Goal: Task Accomplishment & Management: Complete application form

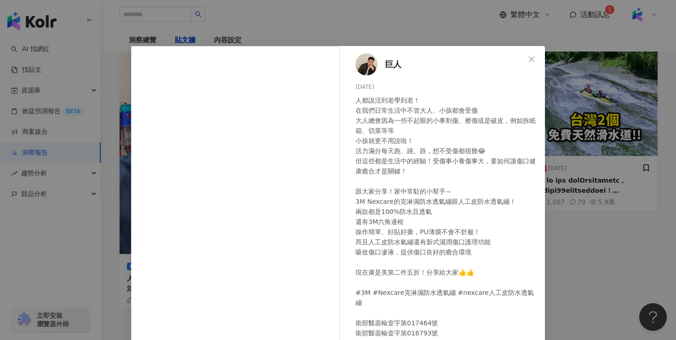
scroll to position [73, 0]
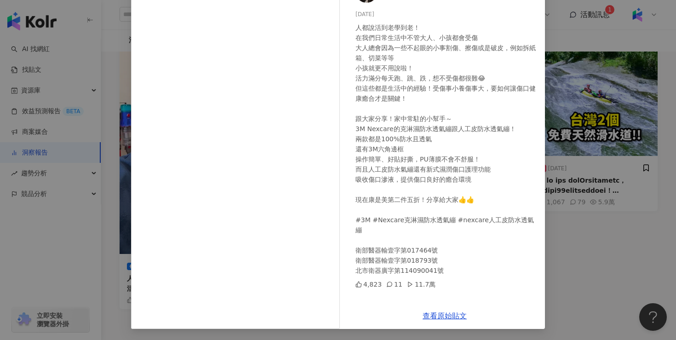
click at [598, 201] on div "巨人 [DATE] 人都說活到老學到老！ 在我們日常生活中不管大人、小孩都會受傷 大人總會因為一些不起眼的小事割傷、擦傷或是破皮，例如拆紙箱、切菜等等 小孩就…" at bounding box center [338, 170] width 676 height 340
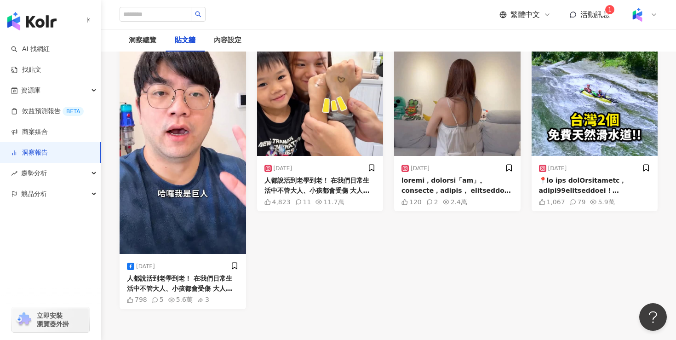
scroll to position [0, 0]
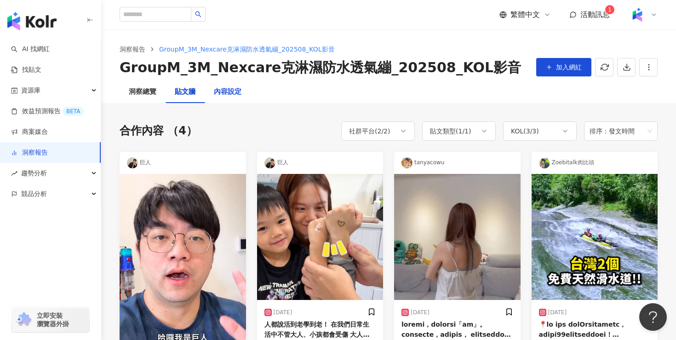
click at [236, 91] on div "內容設定" at bounding box center [228, 91] width 28 height 11
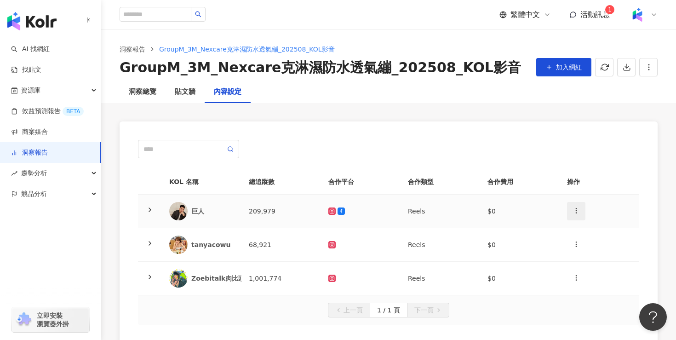
click at [576, 208] on icon "button" at bounding box center [575, 210] width 7 height 7
click at [593, 235] on div "新增內容" at bounding box center [592, 233] width 36 height 10
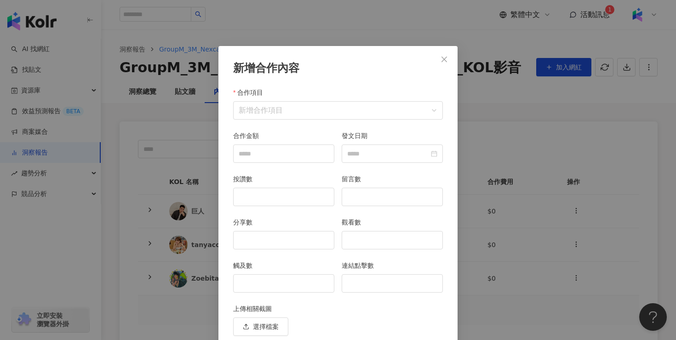
scroll to position [36, 0]
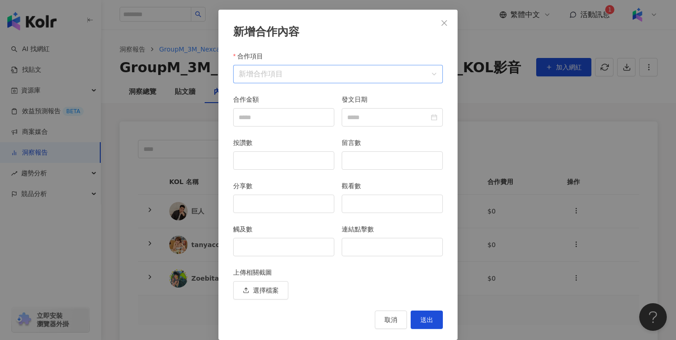
click at [311, 81] on input "合作項目" at bounding box center [338, 73] width 199 height 17
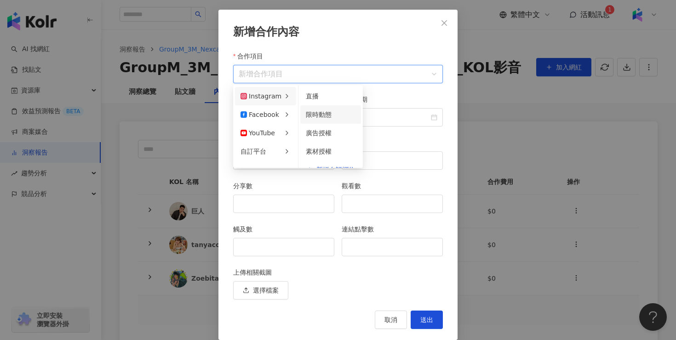
click at [332, 115] on div "限時動態" at bounding box center [331, 114] width 50 height 10
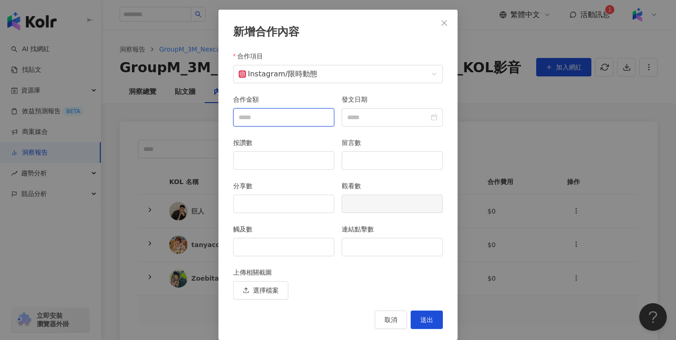
click at [287, 114] on input "合作金額" at bounding box center [284, 116] width 100 height 17
click at [439, 121] on div at bounding box center [392, 117] width 101 height 18
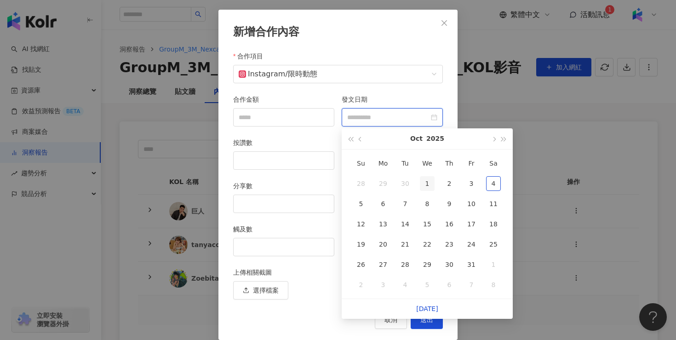
type input "**********"
click at [360, 141] on span "button" at bounding box center [361, 139] width 5 height 5
type input "**********"
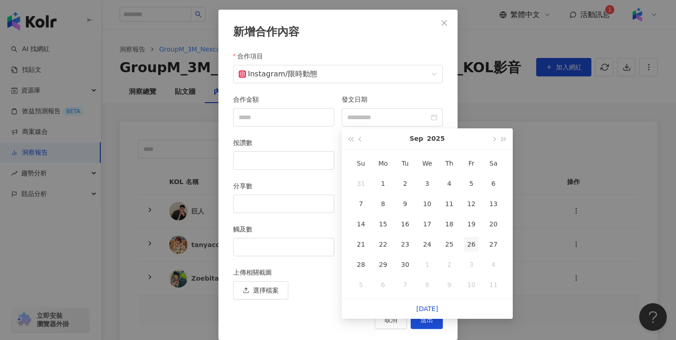
click at [471, 244] on div "26" at bounding box center [471, 244] width 15 height 15
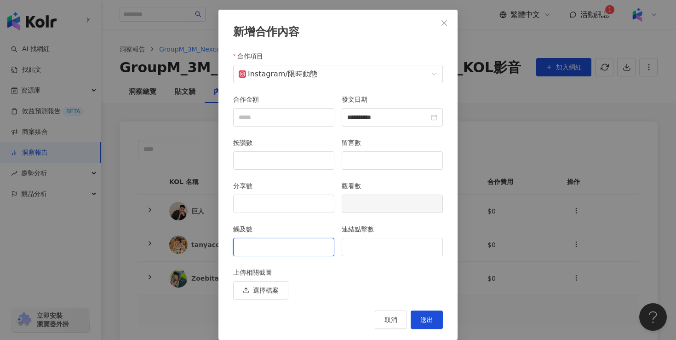
click at [300, 243] on input "觸及數" at bounding box center [284, 246] width 100 height 17
drag, startPoint x: 276, startPoint y: 245, endPoint x: 188, endPoint y: 245, distance: 88.3
click at [188, 245] on div "**********" at bounding box center [338, 170] width 676 height 340
type input "****"
click at [294, 163] on input "按讚數" at bounding box center [284, 160] width 100 height 17
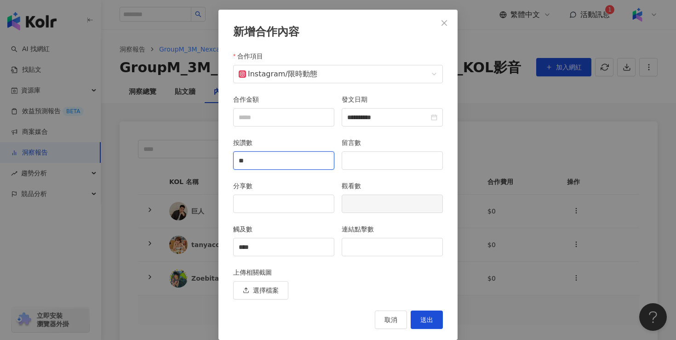
type input "**"
click at [281, 199] on input "分享數" at bounding box center [284, 203] width 100 height 17
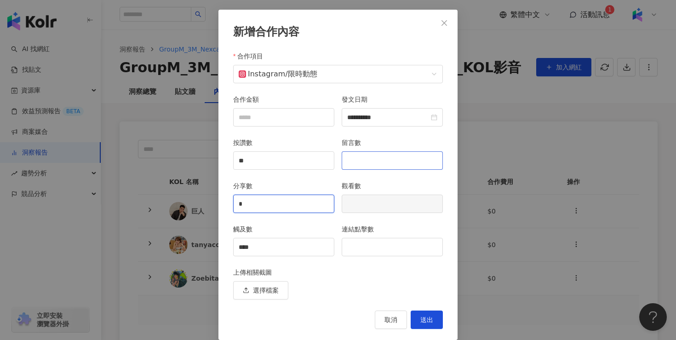
type input "*"
click at [364, 162] on input "留言數" at bounding box center [392, 160] width 100 height 17
type input "*"
click at [390, 236] on div "連結點擊數" at bounding box center [392, 231] width 101 height 14
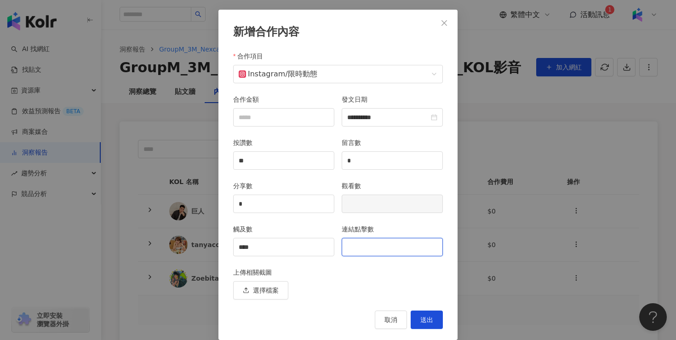
click at [388, 241] on input "連結點擊數" at bounding box center [392, 246] width 100 height 17
type input "**"
click at [433, 323] on span "送出" at bounding box center [426, 319] width 13 height 7
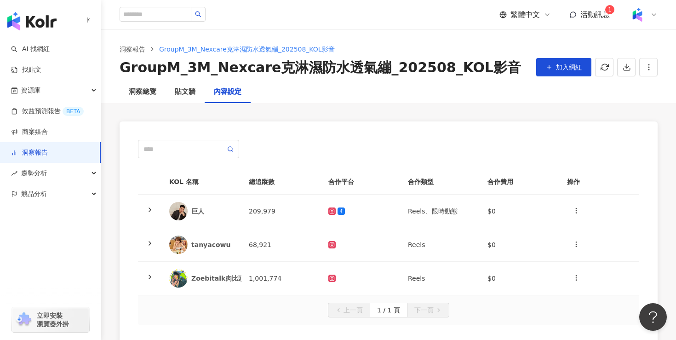
scroll to position [1, 0]
click at [575, 209] on icon "button" at bounding box center [575, 210] width 7 height 7
click at [590, 230] on div "新增內容" at bounding box center [592, 233] width 36 height 10
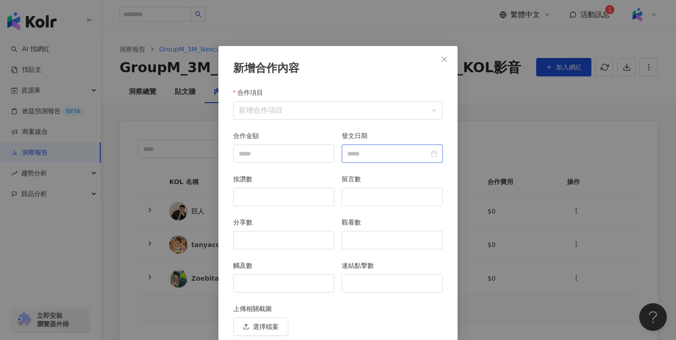
scroll to position [36, 0]
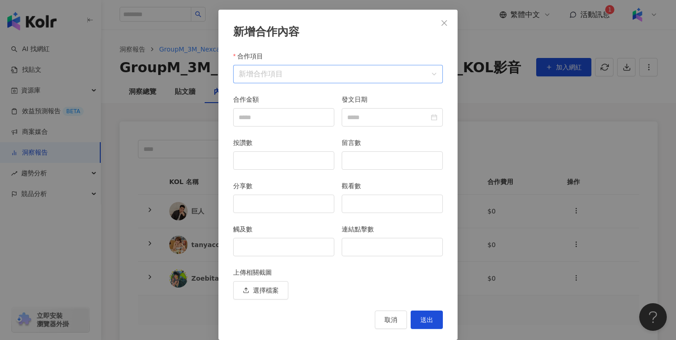
click at [261, 76] on input "合作項目" at bounding box center [338, 73] width 199 height 17
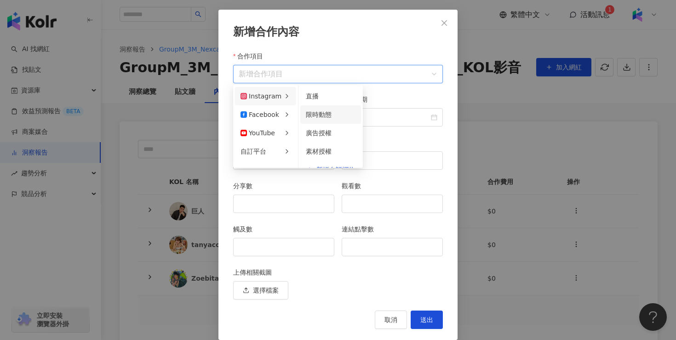
click at [320, 114] on span "限時動態" at bounding box center [319, 114] width 26 height 7
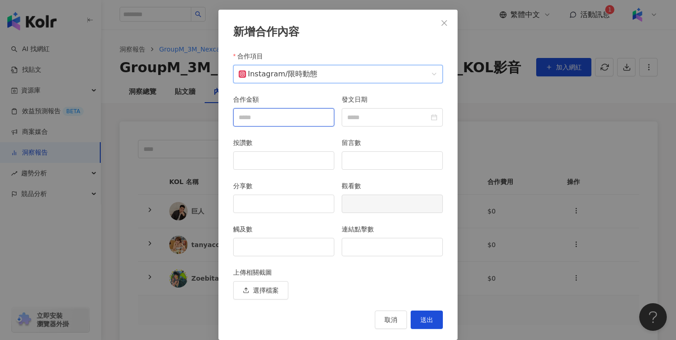
click at [286, 112] on input "合作金額" at bounding box center [284, 116] width 100 height 17
click at [431, 118] on div at bounding box center [392, 117] width 90 height 10
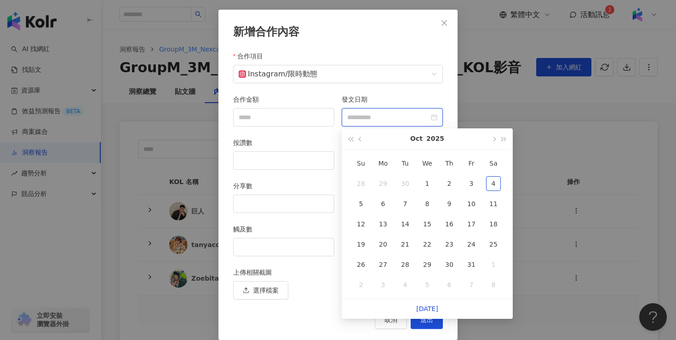
type input "**********"
click at [360, 138] on span "button" at bounding box center [361, 139] width 5 height 5
type input "**********"
click at [470, 242] on div "26" at bounding box center [471, 244] width 15 height 15
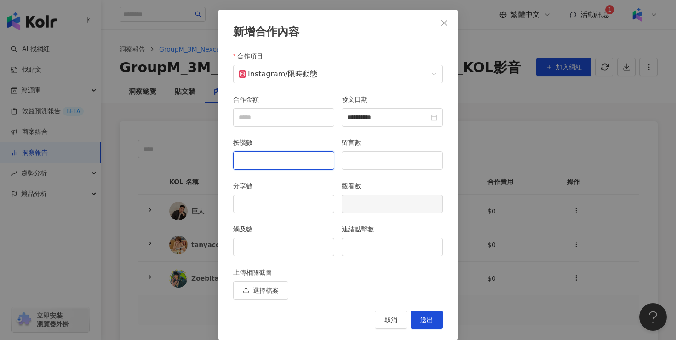
click at [308, 161] on input "按讚數" at bounding box center [284, 160] width 100 height 17
type input "****"
click at [378, 160] on input "留言數" at bounding box center [392, 160] width 100 height 17
click at [303, 207] on input "分享數" at bounding box center [284, 203] width 100 height 17
drag, startPoint x: 285, startPoint y: 157, endPoint x: 214, endPoint y: 157, distance: 70.3
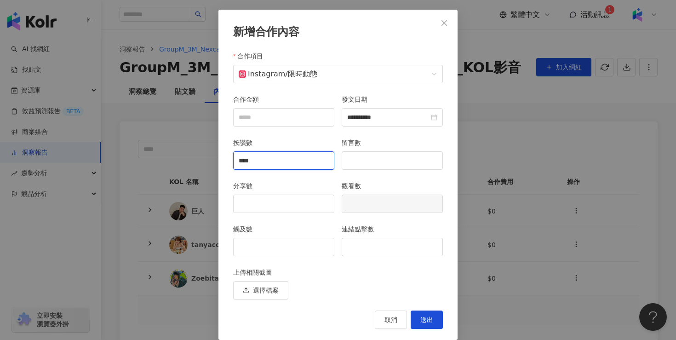
click at [214, 157] on div "**********" at bounding box center [338, 170] width 676 height 340
click at [255, 248] on input "觸及數" at bounding box center [284, 246] width 100 height 17
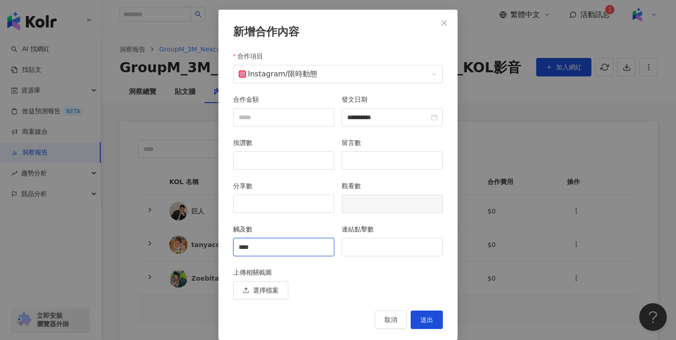
type input "****"
click at [280, 158] on input "按讚數" at bounding box center [284, 160] width 100 height 17
type input "**"
click at [254, 207] on input "分享數" at bounding box center [284, 203] width 100 height 17
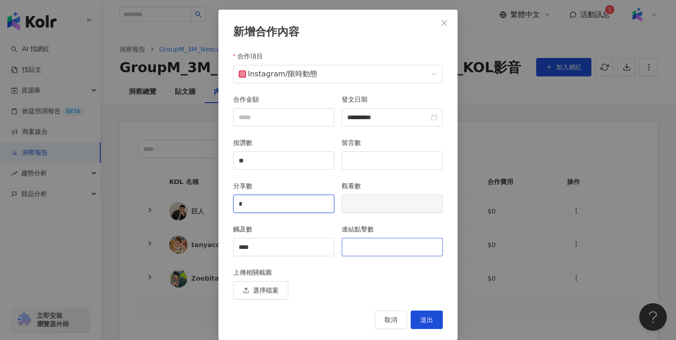
type input "*"
click at [379, 244] on input "連結點擊數" at bounding box center [392, 246] width 100 height 17
click at [412, 249] on input "連結點擊數" at bounding box center [392, 246] width 100 height 17
type input "**"
click at [439, 318] on button "送出" at bounding box center [426, 319] width 32 height 18
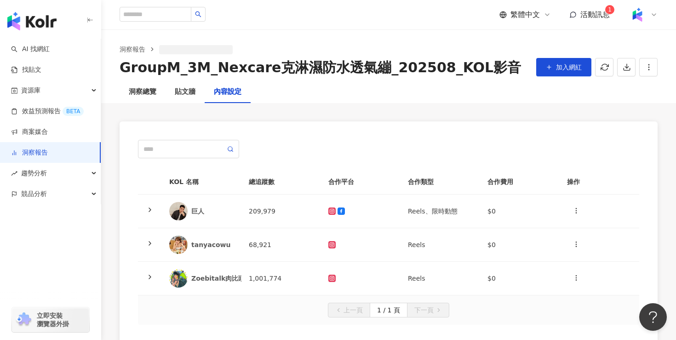
scroll to position [1, 0]
click at [530, 202] on td "$0" at bounding box center [520, 211] width 80 height 34
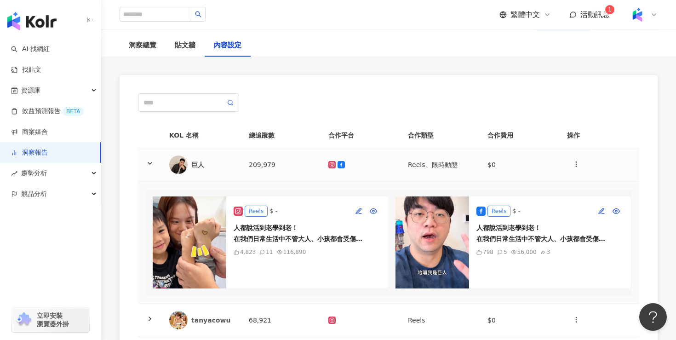
scroll to position [139, 0]
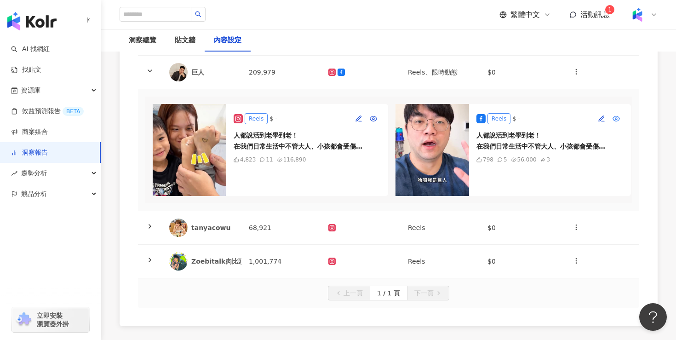
click at [618, 120] on icon "button" at bounding box center [616, 118] width 7 height 5
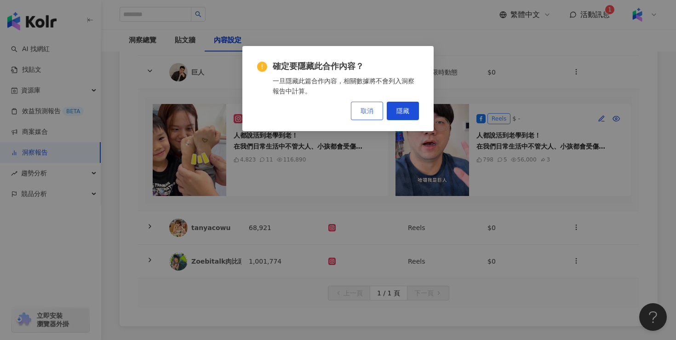
click at [361, 108] on span "取消" at bounding box center [366, 110] width 13 height 7
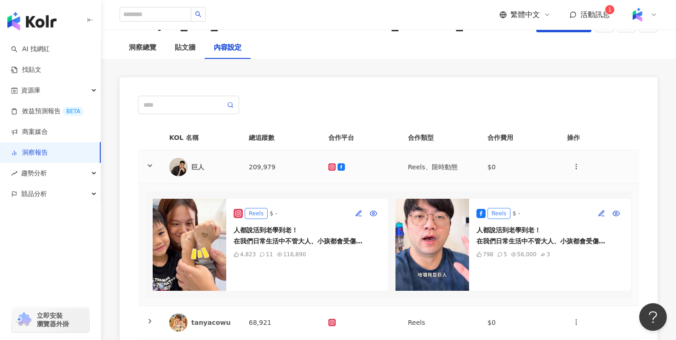
scroll to position [0, 0]
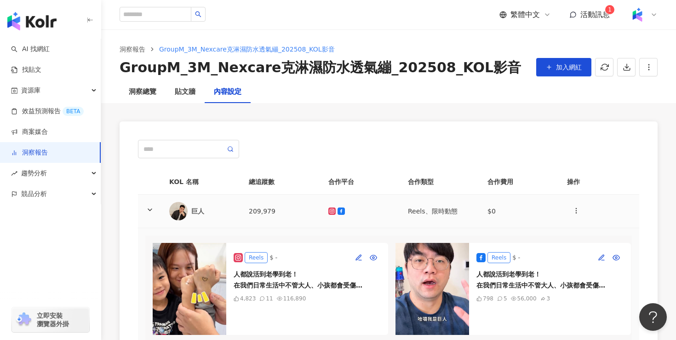
click at [443, 211] on td "Reels、限時動態" at bounding box center [440, 211] width 80 height 34
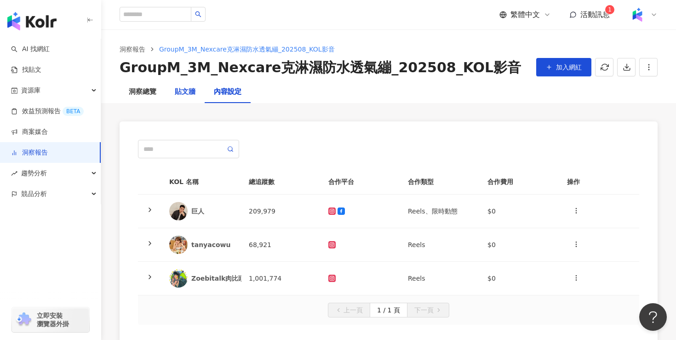
click at [185, 89] on div "貼文牆" at bounding box center [185, 91] width 21 height 11
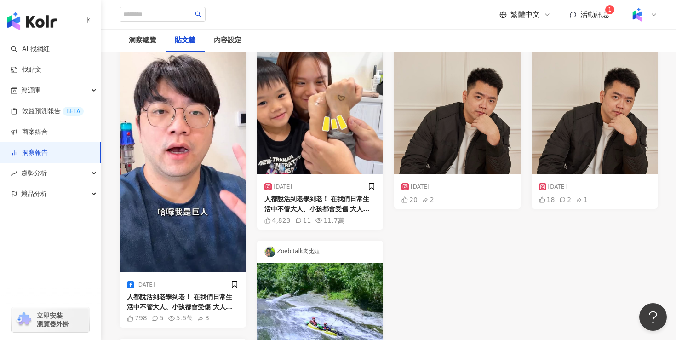
scroll to position [90, 0]
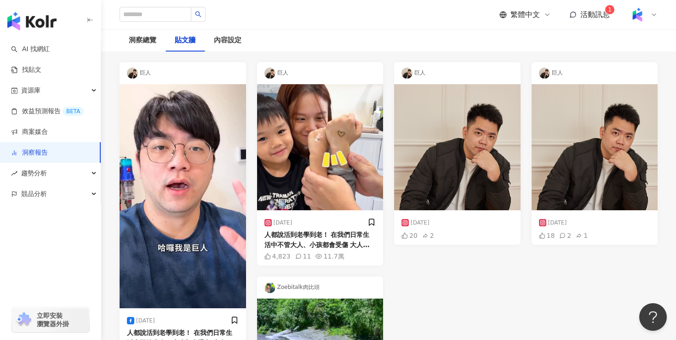
click at [497, 67] on div "巨人" at bounding box center [457, 73] width 126 height 22
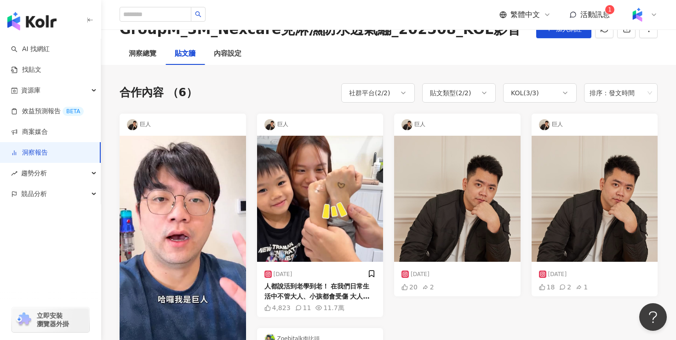
scroll to position [10, 0]
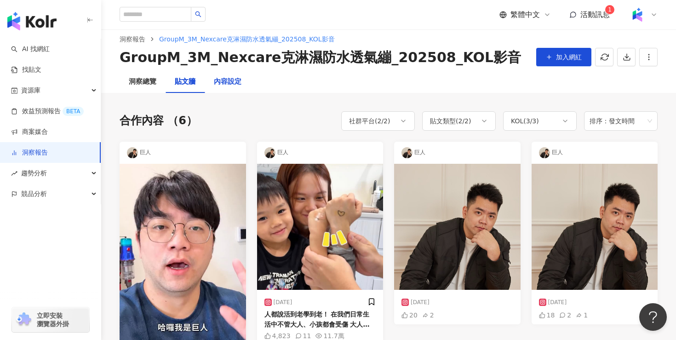
click at [221, 77] on div "內容設定" at bounding box center [228, 81] width 28 height 11
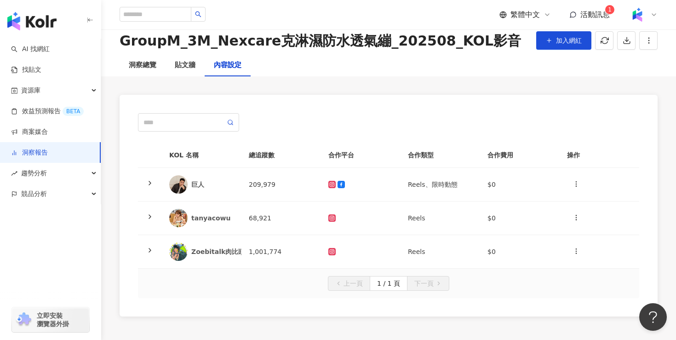
scroll to position [68, 0]
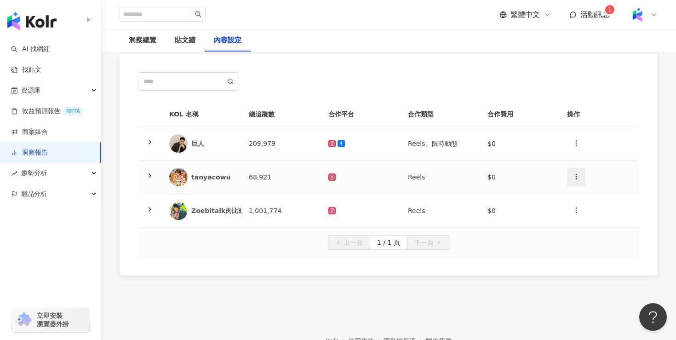
click at [574, 176] on icon "button" at bounding box center [575, 176] width 7 height 7
click at [592, 196] on div "新增內容" at bounding box center [592, 199] width 36 height 10
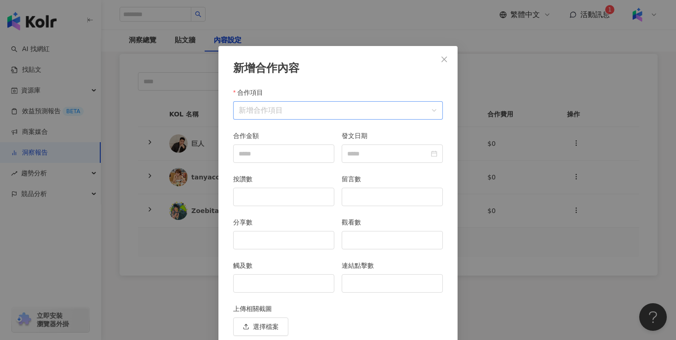
scroll to position [36, 0]
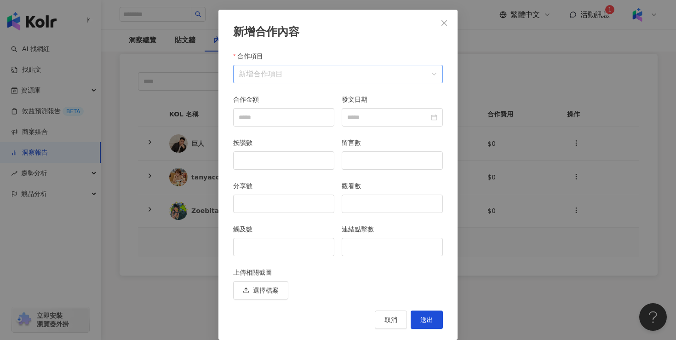
click at [330, 77] on input "合作項目" at bounding box center [338, 73] width 199 height 17
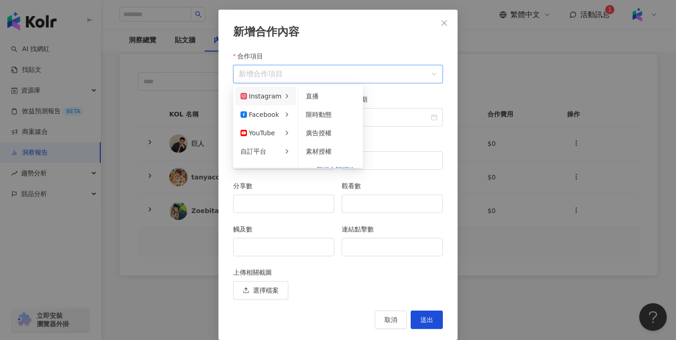
click at [285, 94] on icon at bounding box center [286, 95] width 7 height 7
drag, startPoint x: 309, startPoint y: 94, endPoint x: 314, endPoint y: 114, distance: 20.8
click at [314, 114] on ul "直播 限時動態 廣告授權 素材授權 新增自訂欄位" at bounding box center [330, 126] width 64 height 83
click at [314, 114] on span "限時動態" at bounding box center [319, 114] width 26 height 7
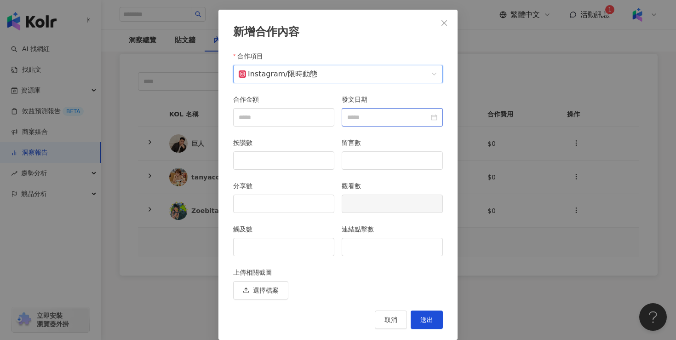
click at [432, 117] on div at bounding box center [392, 117] width 90 height 10
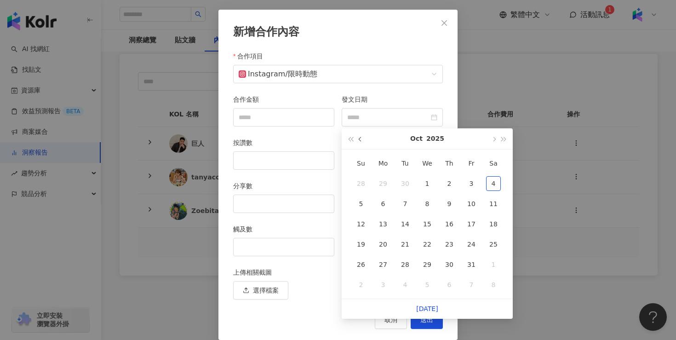
click at [362, 140] on span "button" at bounding box center [361, 139] width 5 height 5
type input "**********"
click at [379, 222] on div "15" at bounding box center [383, 224] width 15 height 15
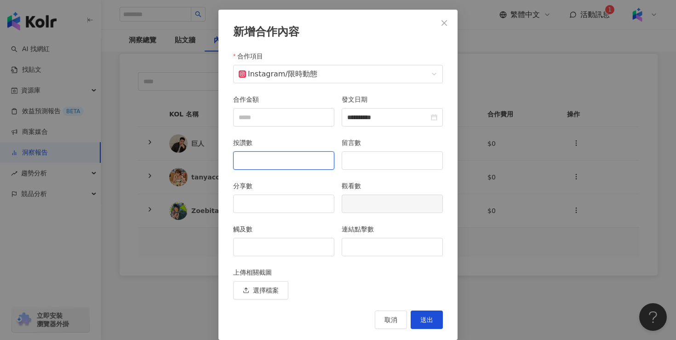
click at [296, 163] on input "按讚數" at bounding box center [284, 160] width 100 height 17
type input "*"
click at [273, 254] on input "觸及數" at bounding box center [284, 246] width 100 height 17
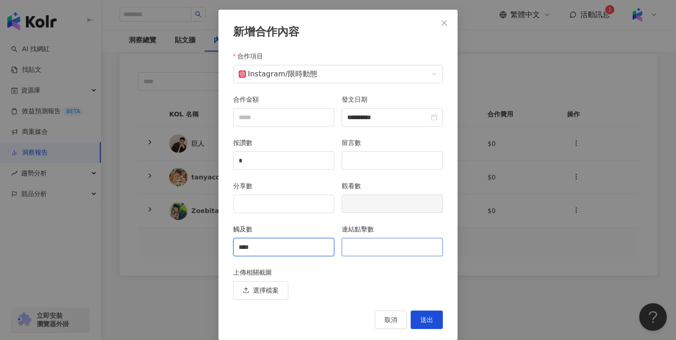
type input "****"
click at [378, 248] on input "連結點擊數" at bounding box center [392, 246] width 100 height 17
click at [393, 247] on input "連結點擊數" at bounding box center [392, 246] width 100 height 17
type input "**"
click at [437, 319] on button "送出" at bounding box center [426, 319] width 32 height 18
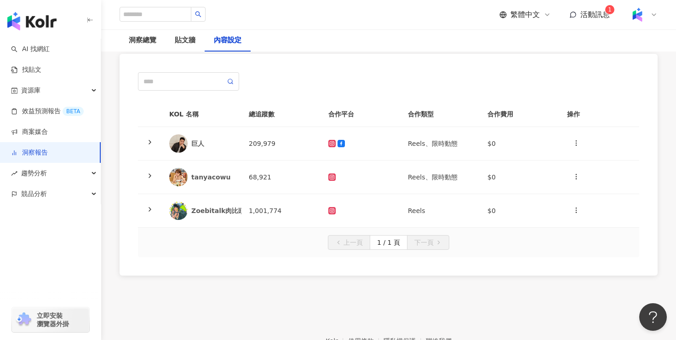
scroll to position [1, 0]
click at [574, 211] on icon "button" at bounding box center [575, 209] width 7 height 7
click at [585, 232] on div "新增內容" at bounding box center [592, 233] width 36 height 10
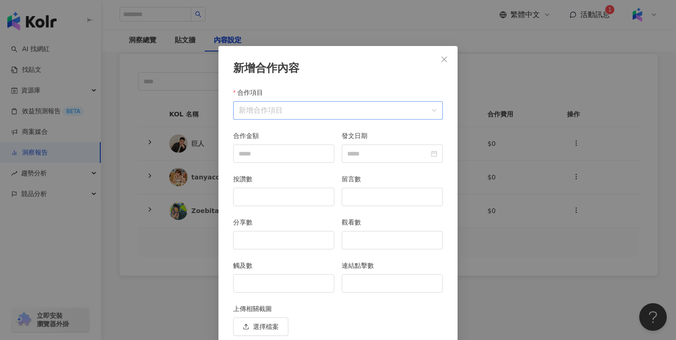
scroll to position [36, 0]
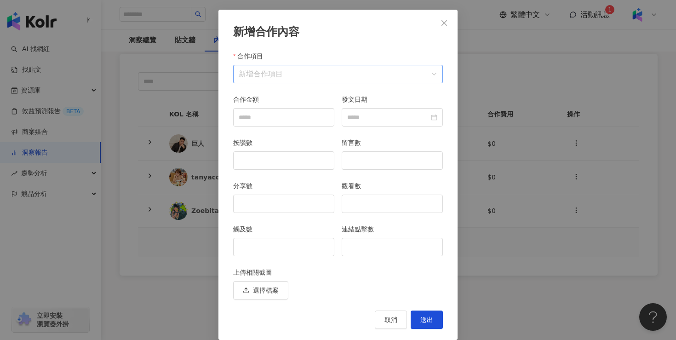
click at [305, 75] on input "合作項目" at bounding box center [338, 73] width 199 height 17
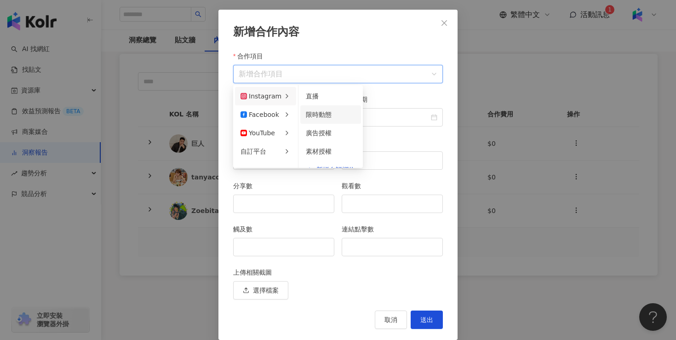
click at [324, 117] on span "限時動態" at bounding box center [319, 114] width 26 height 7
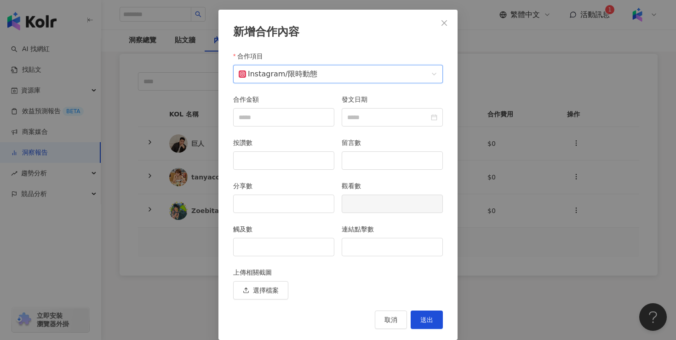
click at [443, 120] on div "發文日期" at bounding box center [392, 115] width 108 height 43
click at [439, 120] on div at bounding box center [392, 117] width 101 height 18
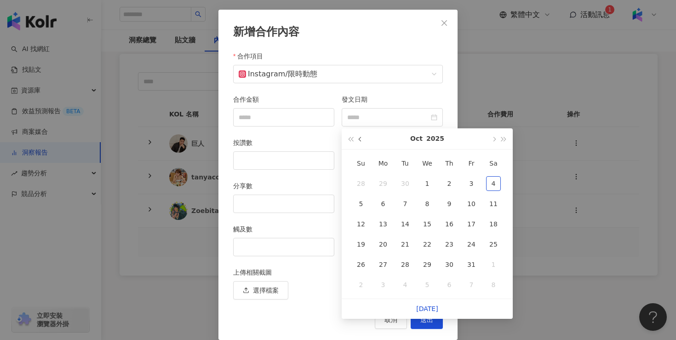
click at [362, 139] on span "button" at bounding box center [361, 139] width 5 height 5
type input "**********"
click at [448, 204] on div "11" at bounding box center [449, 203] width 15 height 15
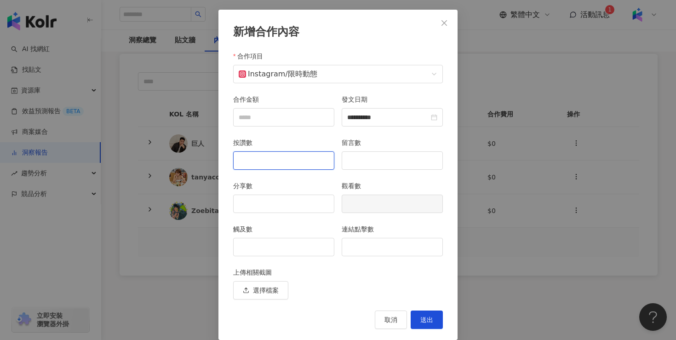
click at [304, 163] on input "按讚數" at bounding box center [284, 160] width 100 height 17
type input "*"
click at [359, 248] on input "連結點擊數" at bounding box center [392, 246] width 100 height 17
type input "**"
click at [308, 247] on input "觸及數" at bounding box center [284, 246] width 100 height 17
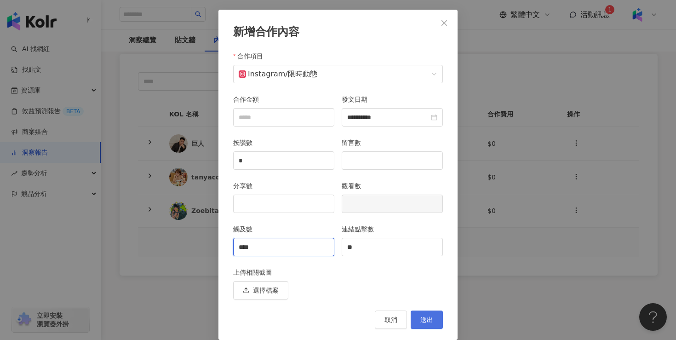
type input "****"
click at [429, 319] on span "送出" at bounding box center [426, 319] width 13 height 7
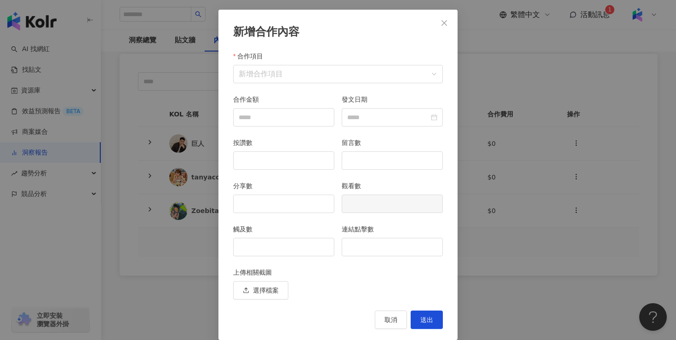
scroll to position [1, 0]
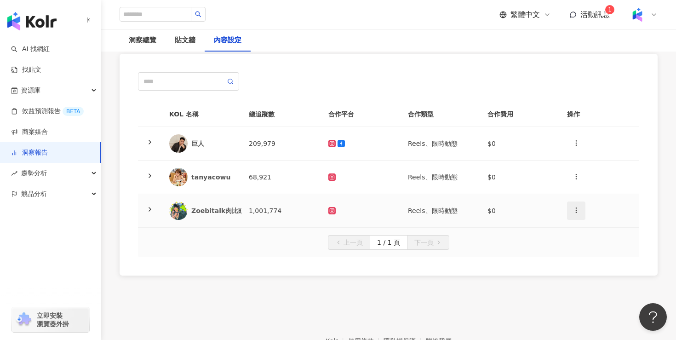
click at [579, 210] on icon "button" at bounding box center [575, 209] width 7 height 7
click at [585, 231] on div "新增內容" at bounding box center [592, 233] width 36 height 10
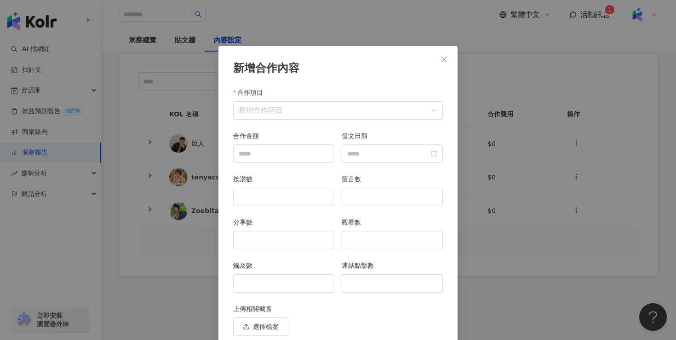
scroll to position [36, 0]
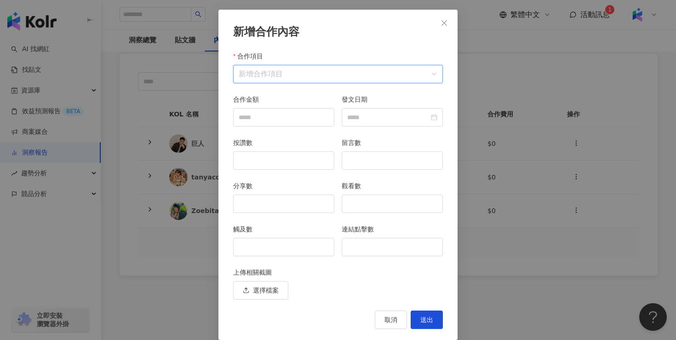
click at [396, 75] on input "合作項目" at bounding box center [338, 73] width 199 height 17
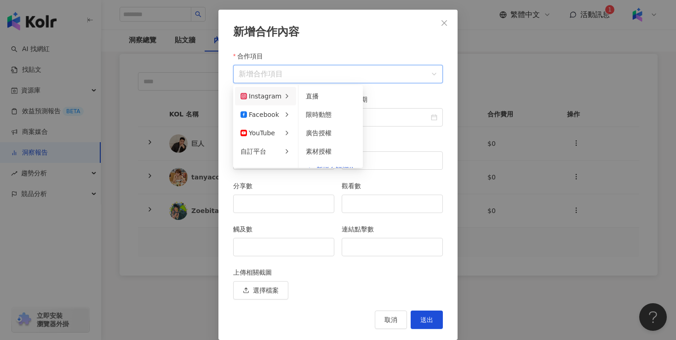
click at [283, 95] on icon at bounding box center [286, 95] width 7 height 7
click at [318, 116] on span "限時動態" at bounding box center [319, 114] width 26 height 7
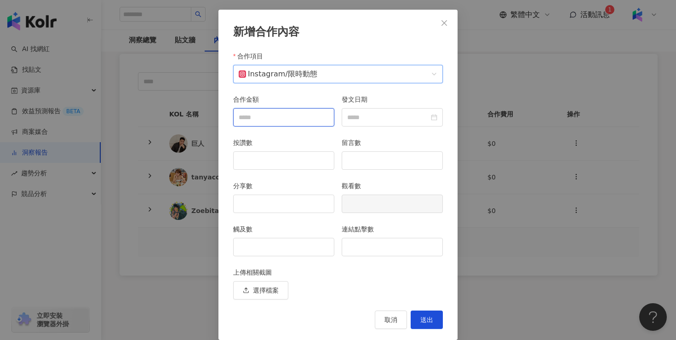
click at [279, 114] on input "合作金額" at bounding box center [284, 116] width 100 height 17
click at [433, 121] on div at bounding box center [392, 117] width 90 height 10
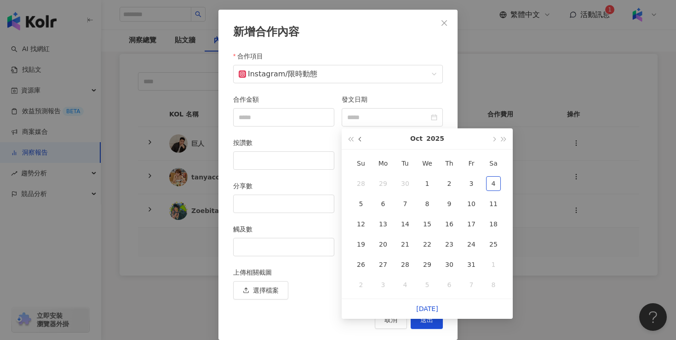
click at [360, 137] on button "button" at bounding box center [360, 138] width 10 height 21
type input "**********"
click at [446, 200] on div "11" at bounding box center [449, 203] width 15 height 15
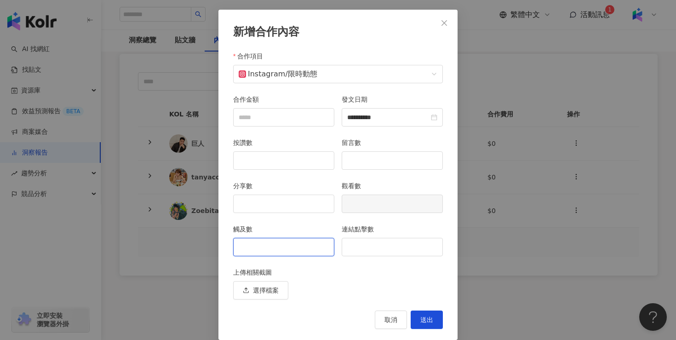
click at [295, 251] on input "觸及數" at bounding box center [284, 246] width 100 height 17
type input "****"
click at [374, 242] on input "連結點擊數" at bounding box center [392, 246] width 100 height 17
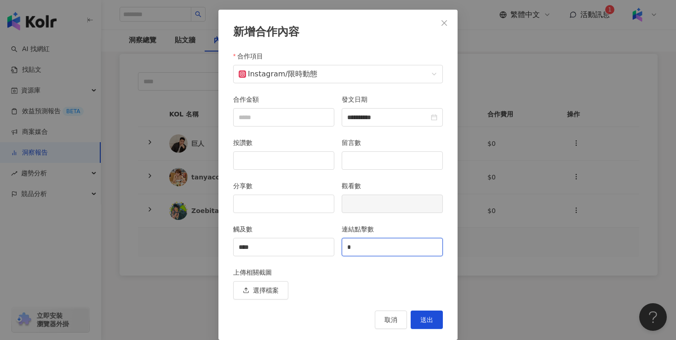
type input "*"
click at [298, 171] on div "按讚數" at bounding box center [283, 158] width 108 height 43
click at [298, 162] on input "按讚數" at bounding box center [284, 160] width 100 height 17
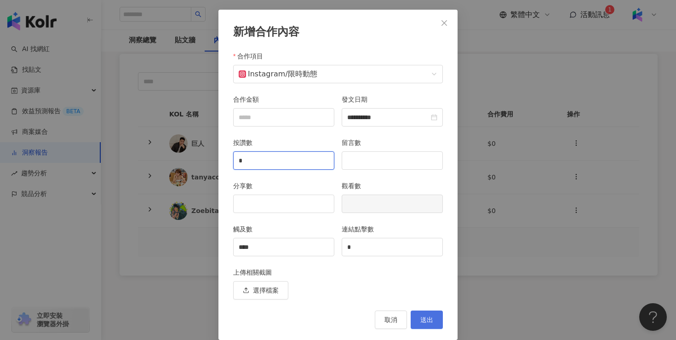
type input "*"
click at [426, 317] on span "送出" at bounding box center [426, 319] width 13 height 7
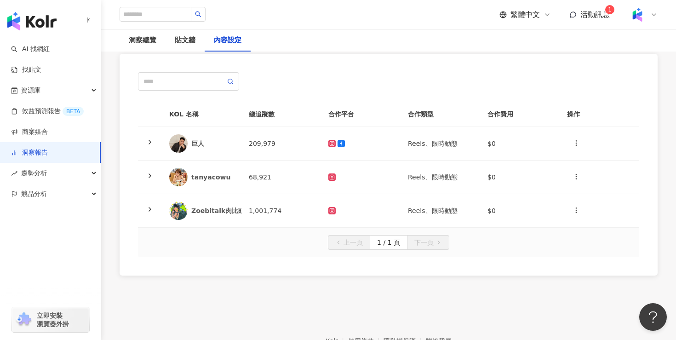
scroll to position [1, 0]
click at [573, 142] on icon "button" at bounding box center [575, 142] width 7 height 7
click at [510, 144] on td "$0" at bounding box center [520, 144] width 80 height 34
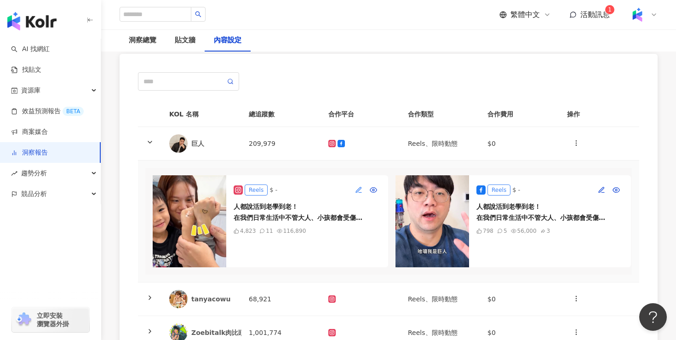
click at [356, 193] on icon "button" at bounding box center [358, 189] width 7 height 7
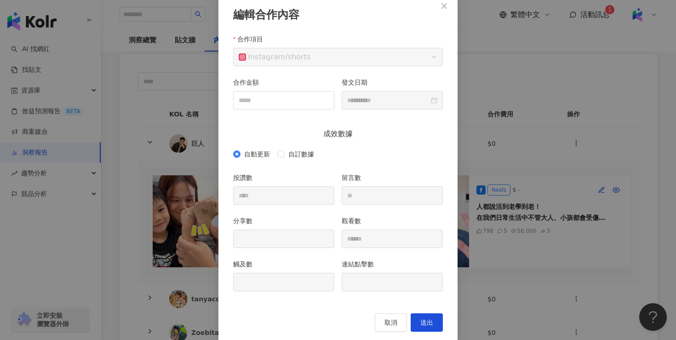
scroll to position [42, 0]
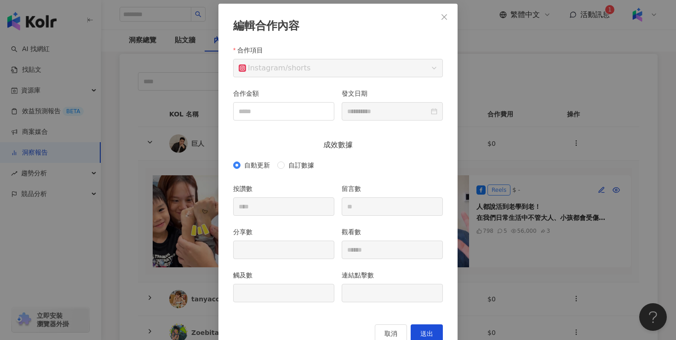
click at [292, 258] on div at bounding box center [283, 249] width 101 height 18
click at [297, 237] on div "分享數" at bounding box center [283, 234] width 101 height 14
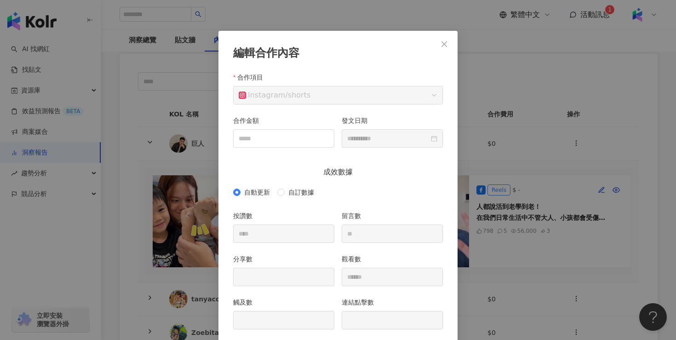
scroll to position [67, 0]
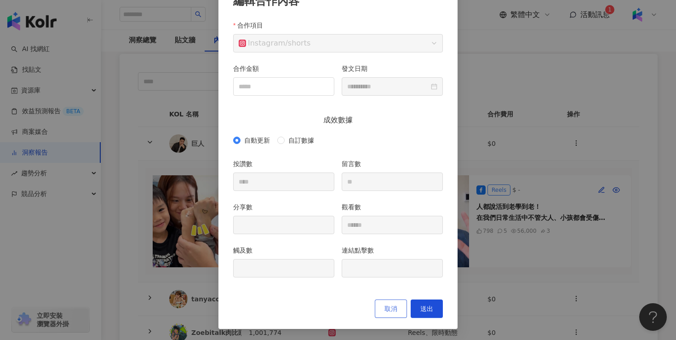
click at [393, 308] on span "取消" at bounding box center [390, 308] width 13 height 7
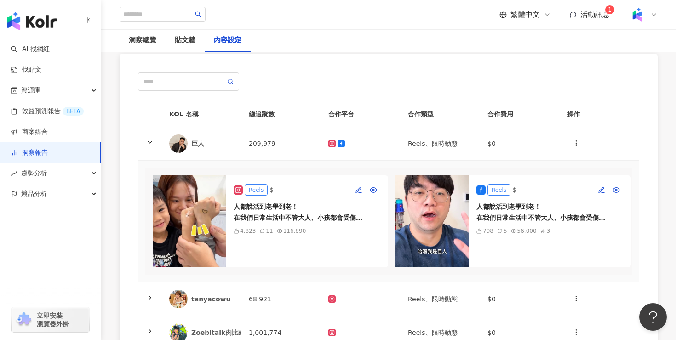
scroll to position [21, 0]
click at [596, 190] on button "button" at bounding box center [601, 189] width 15 height 15
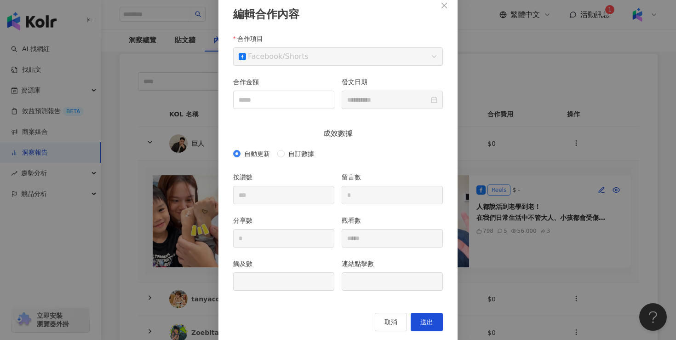
scroll to position [54, 0]
click at [296, 103] on input "合作金額" at bounding box center [284, 99] width 100 height 17
click at [306, 51] on span "Facebook / Shorts" at bounding box center [338, 55] width 199 height 17
click at [293, 74] on form "**********" at bounding box center [338, 76] width 210 height 86
click at [292, 97] on input "合作金額" at bounding box center [284, 99] width 100 height 17
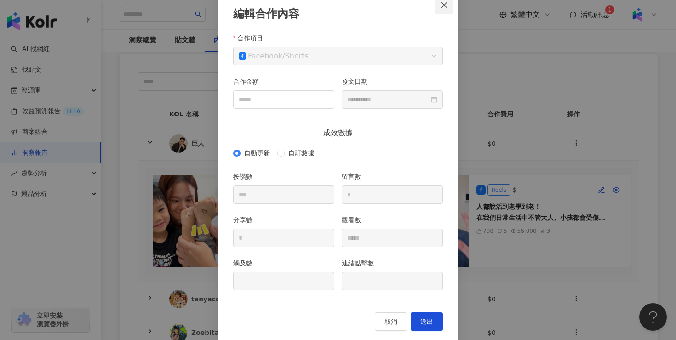
click at [444, 6] on icon "close" at bounding box center [443, 4] width 7 height 7
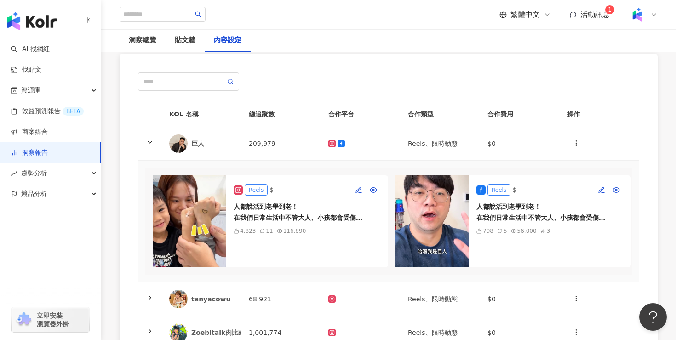
scroll to position [21, 0]
click at [303, 197] on div "Reels $ - 人都說活到老學到老！ 在我們日常生活中不管大人、小孩都會受傷 大人總會因為一些不起眼的小事割傷、擦傷或是破皮，例如拆紙箱、切菜等等 小孩就…" at bounding box center [307, 221] width 162 height 92
click at [359, 190] on icon "button" at bounding box center [358, 189] width 5 height 5
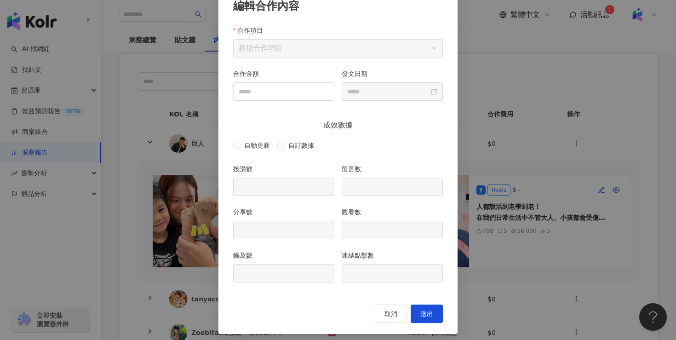
scroll to position [67, 0]
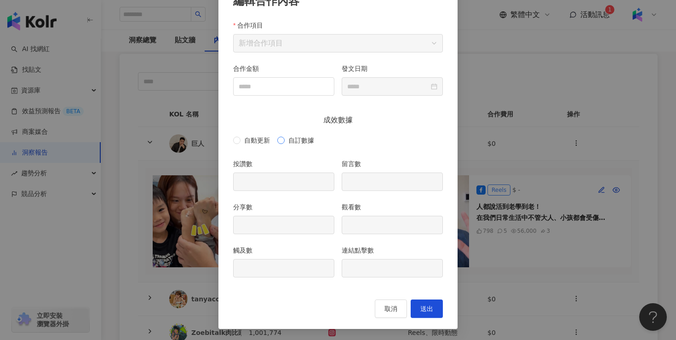
click at [299, 140] on span "自訂數據" at bounding box center [301, 140] width 33 height 10
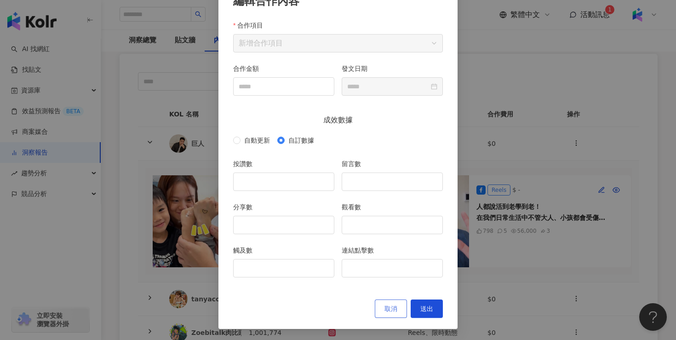
click at [387, 312] on span "取消" at bounding box center [390, 308] width 13 height 7
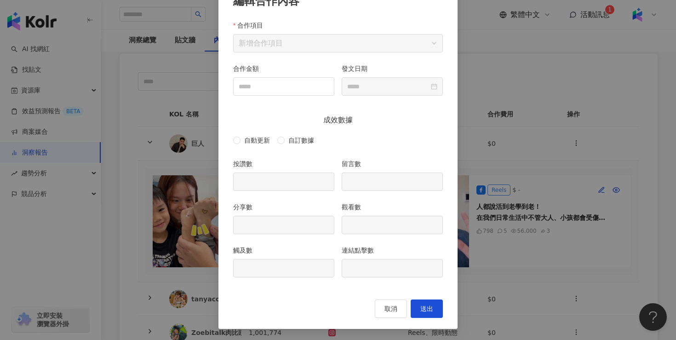
scroll to position [21, 0]
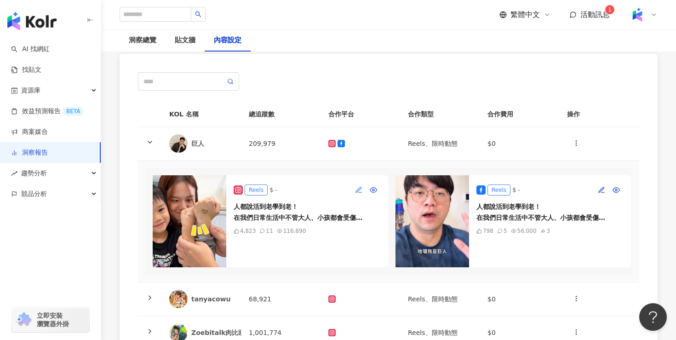
click at [357, 187] on icon "button" at bounding box center [358, 189] width 7 height 7
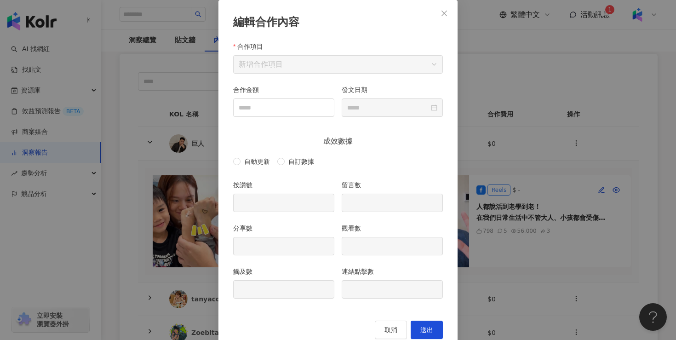
scroll to position [67, 0]
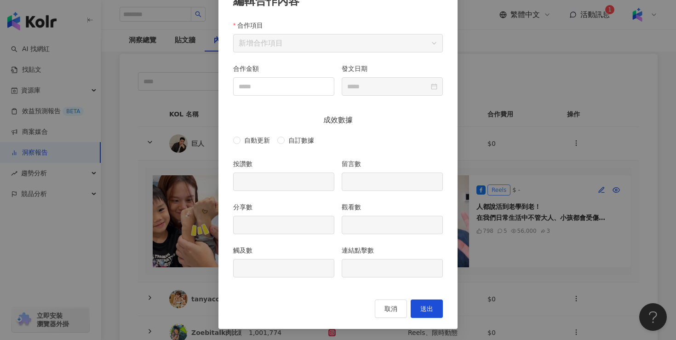
click at [249, 134] on div "自動更新 自訂數據" at bounding box center [338, 140] width 210 height 15
click at [293, 142] on span "自訂數據" at bounding box center [301, 140] width 33 height 10
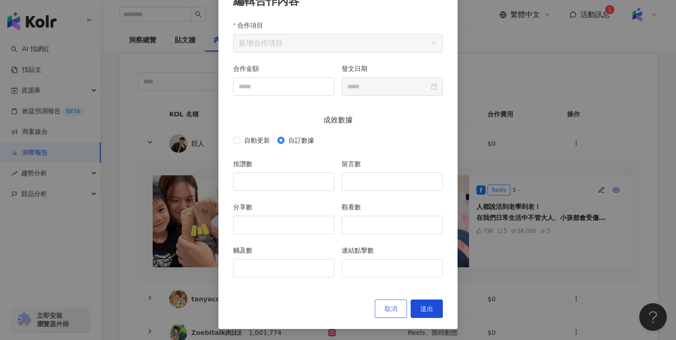
click at [389, 306] on span "取消" at bounding box center [390, 308] width 13 height 7
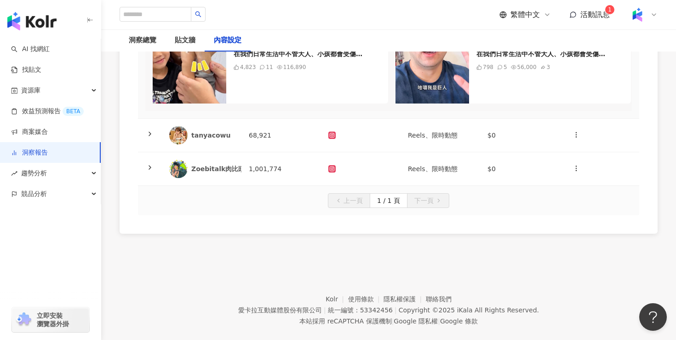
scroll to position [245, 0]
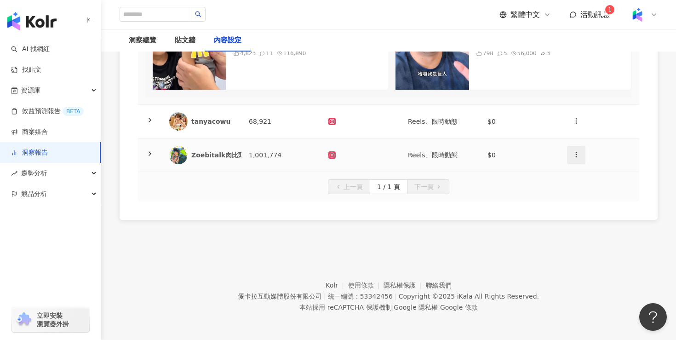
click at [574, 156] on icon "button" at bounding box center [575, 154] width 7 height 7
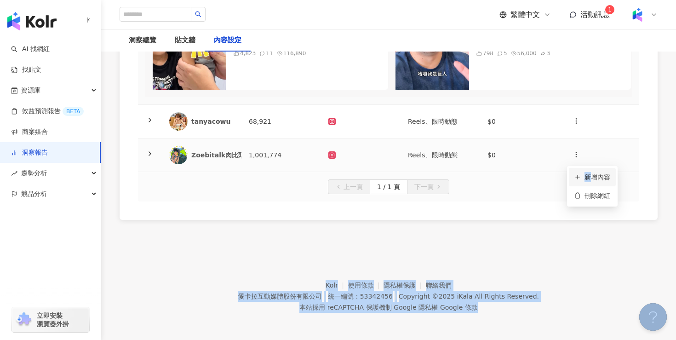
drag, startPoint x: 590, startPoint y: 177, endPoint x: 483, endPoint y: 159, distance: 108.1
click at [483, 159] on td "$0" at bounding box center [520, 155] width 80 height 34
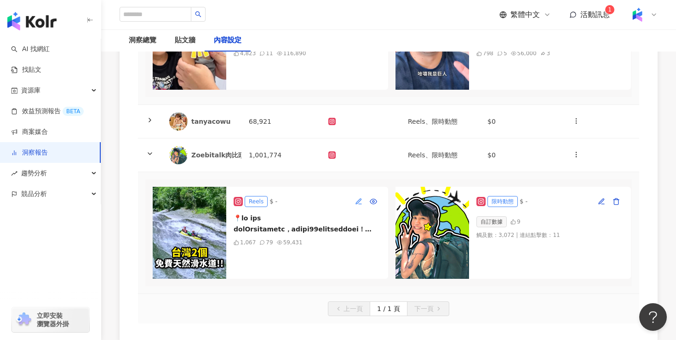
click at [359, 202] on icon "button" at bounding box center [358, 201] width 7 height 7
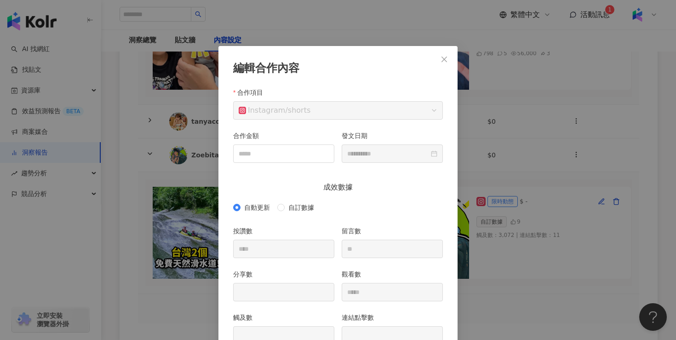
scroll to position [46, 0]
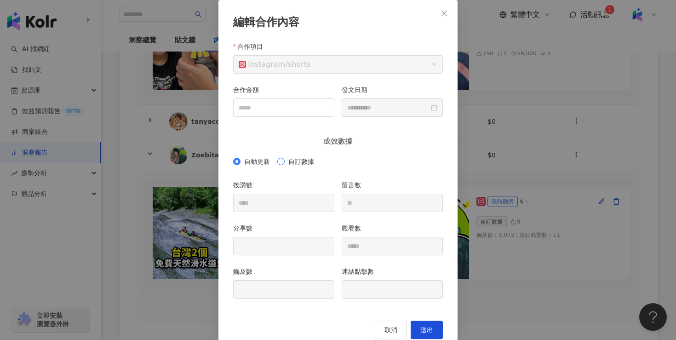
click at [290, 162] on span "自訂數據" at bounding box center [301, 161] width 33 height 10
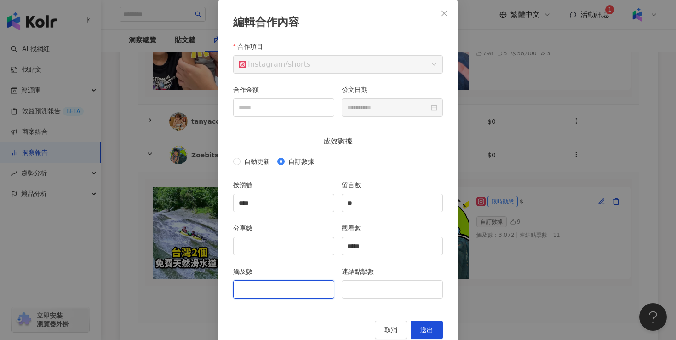
click at [295, 289] on input "觸及數" at bounding box center [284, 288] width 100 height 17
type input "******"
click at [426, 328] on span "送出" at bounding box center [426, 329] width 13 height 7
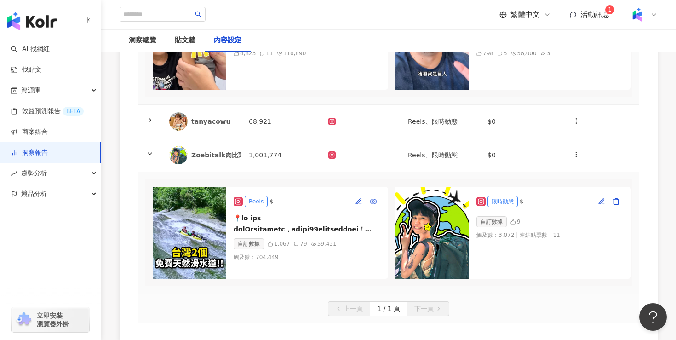
scroll to position [21, 0]
click at [601, 201] on icon "button" at bounding box center [601, 201] width 7 height 7
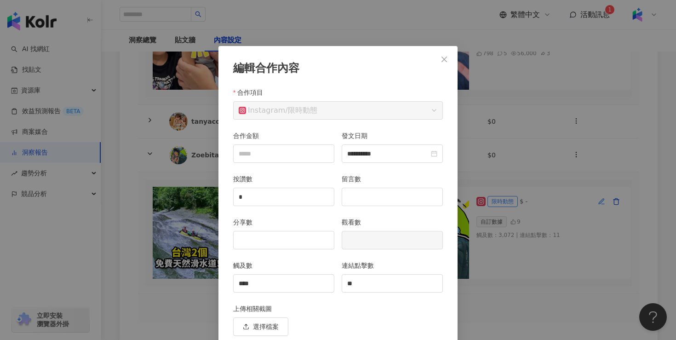
scroll to position [36, 0]
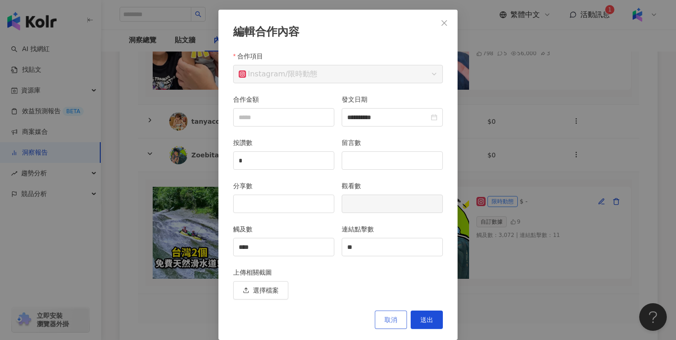
click at [395, 316] on span "取消" at bounding box center [390, 319] width 13 height 7
type input "**********"
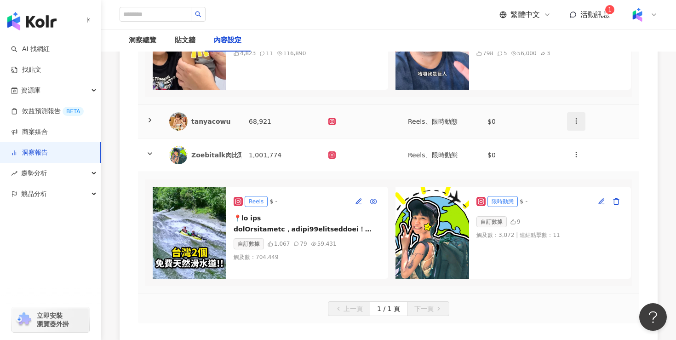
click at [575, 123] on icon "button" at bounding box center [575, 120] width 7 height 7
click at [536, 121] on td "$0" at bounding box center [520, 122] width 80 height 34
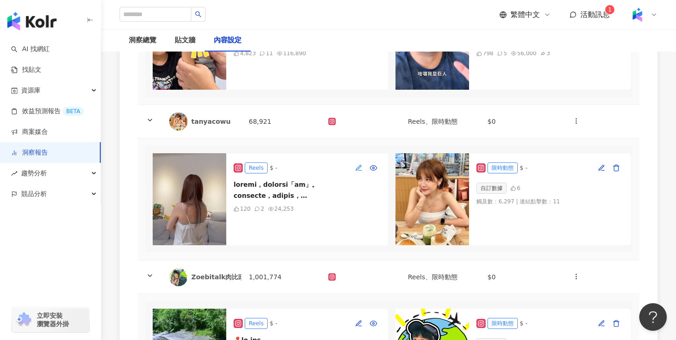
click at [360, 167] on icon "button" at bounding box center [358, 167] width 5 height 5
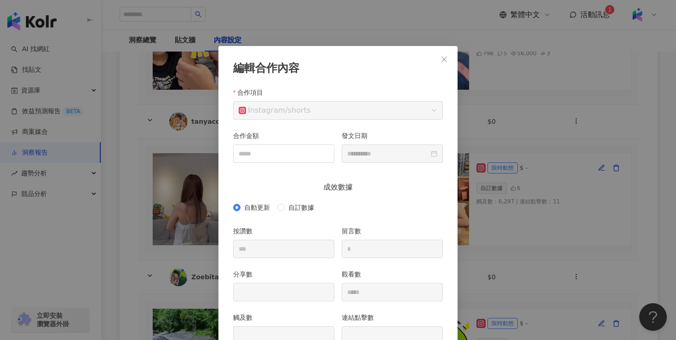
scroll to position [46, 0]
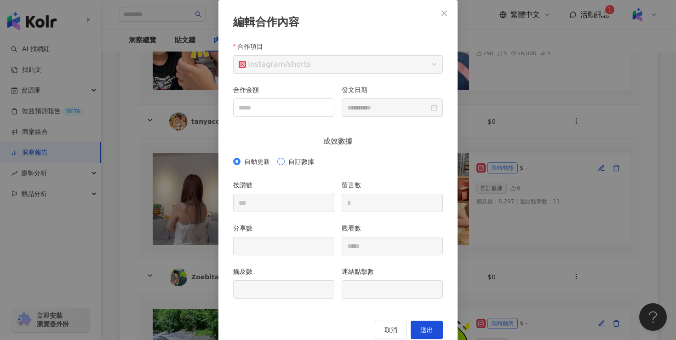
click at [294, 163] on span "自訂數據" at bounding box center [301, 161] width 33 height 10
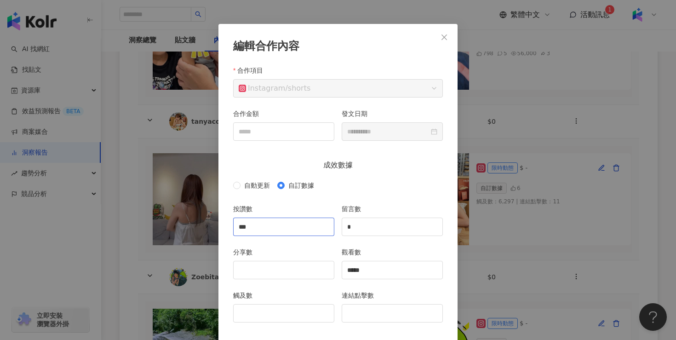
scroll to position [67, 0]
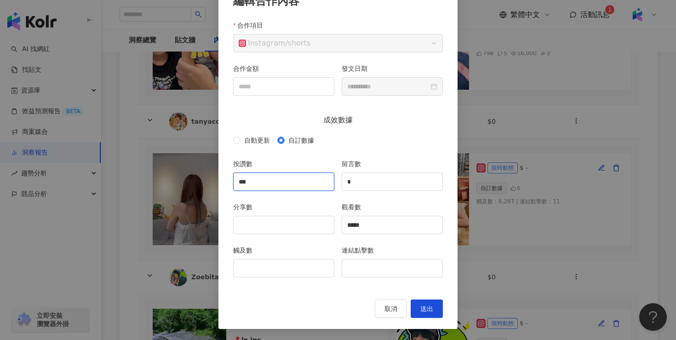
click at [285, 180] on input "***" at bounding box center [284, 181] width 100 height 17
type input "***"
click at [287, 225] on input "分享數" at bounding box center [284, 224] width 100 height 17
type input "**"
drag, startPoint x: 393, startPoint y: 225, endPoint x: 308, endPoint y: 225, distance: 85.0
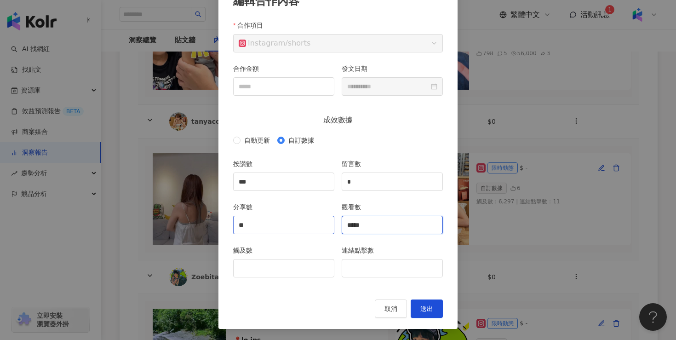
click at [308, 225] on div "分享數 ** 觀看數 *****" at bounding box center [337, 223] width 217 height 43
type input "******"
click at [296, 262] on input "觸及數" at bounding box center [284, 267] width 100 height 17
type input "******"
click at [429, 311] on span "送出" at bounding box center [426, 308] width 13 height 7
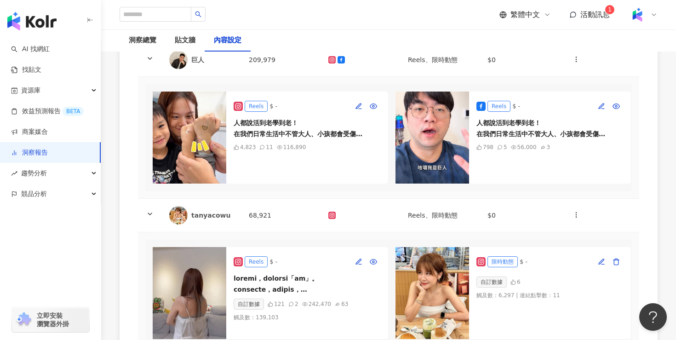
scroll to position [104, 0]
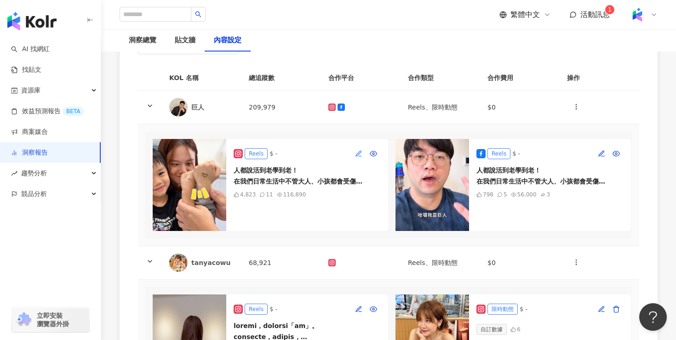
click at [358, 154] on icon "button" at bounding box center [358, 152] width 5 height 5
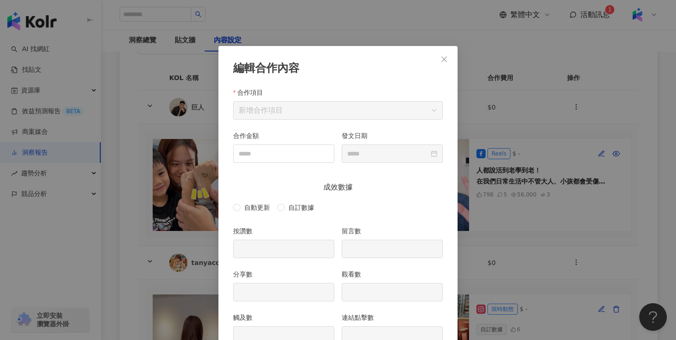
scroll to position [46, 0]
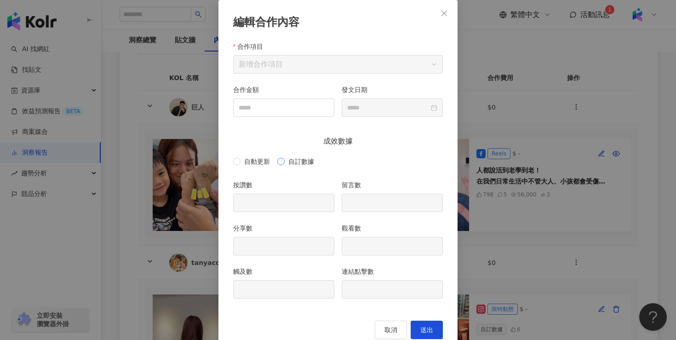
click at [288, 162] on span "自訂數據" at bounding box center [301, 161] width 33 height 10
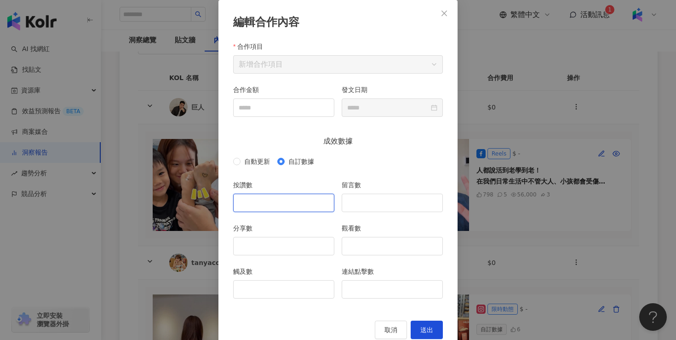
click at [267, 203] on input "按讚數" at bounding box center [284, 202] width 100 height 17
type input "*"
type input "****"
click at [399, 198] on input "留言數" at bounding box center [392, 202] width 100 height 17
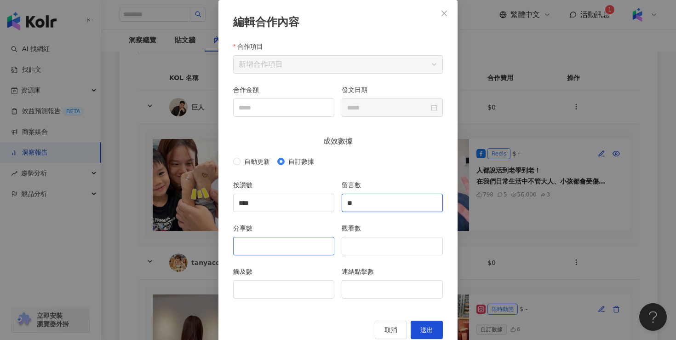
type input "**"
click at [306, 251] on input "分享數" at bounding box center [284, 245] width 100 height 17
type input "**"
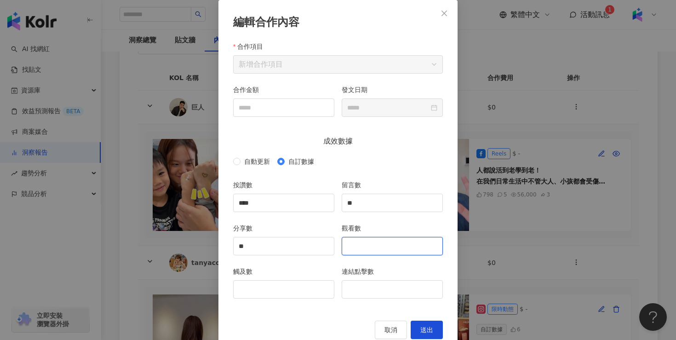
click at [393, 243] on input "觀看數" at bounding box center [392, 245] width 100 height 17
type input "******"
click at [284, 287] on input "觸及數" at bounding box center [284, 288] width 100 height 17
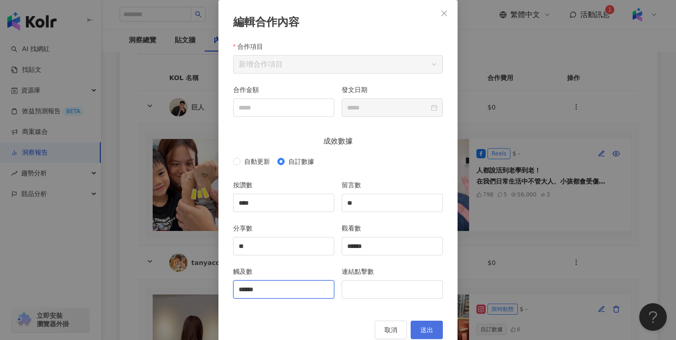
type input "******"
click at [421, 327] on span "送出" at bounding box center [426, 329] width 13 height 7
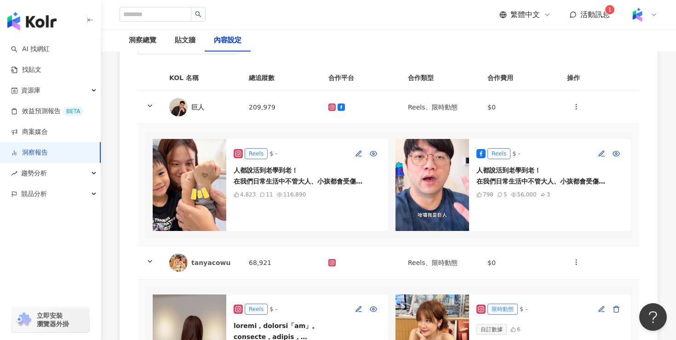
type input "****"
type input "**"
type input "******"
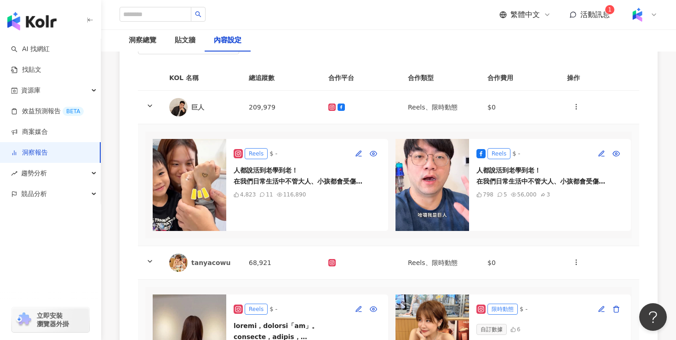
type input "**********"
click at [602, 153] on icon "button" at bounding box center [600, 152] width 5 height 5
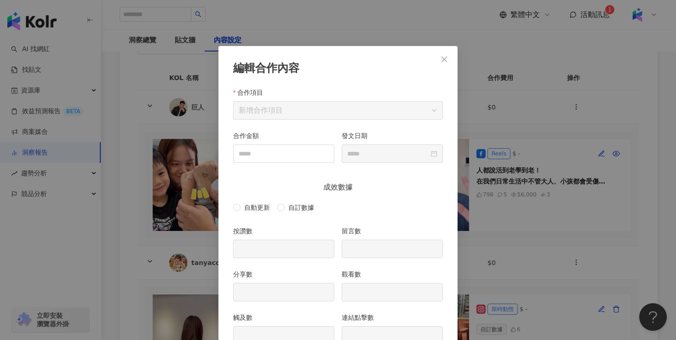
scroll to position [46, 0]
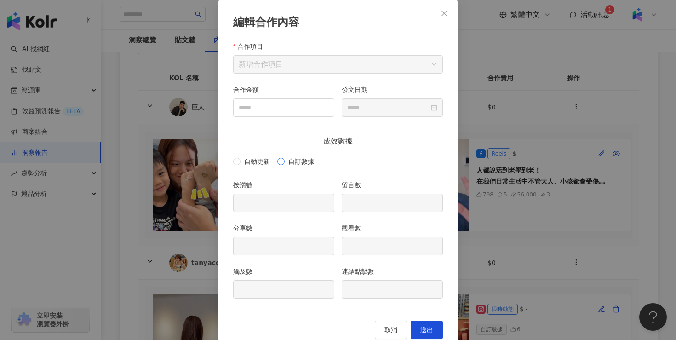
click at [286, 163] on span "自訂數據" at bounding box center [301, 161] width 33 height 10
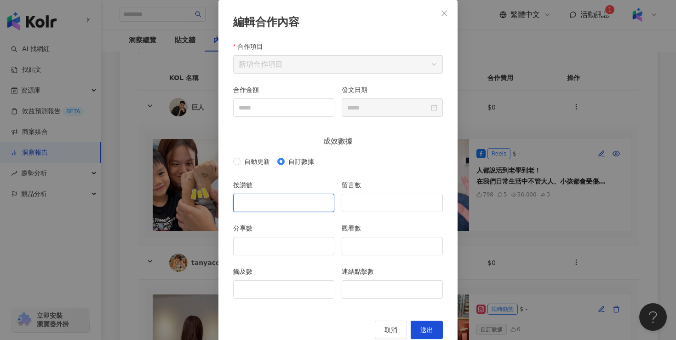
click at [277, 202] on input "按讚數" at bounding box center [284, 202] width 100 height 17
type input "***"
click at [377, 206] on input "留言數" at bounding box center [392, 202] width 100 height 17
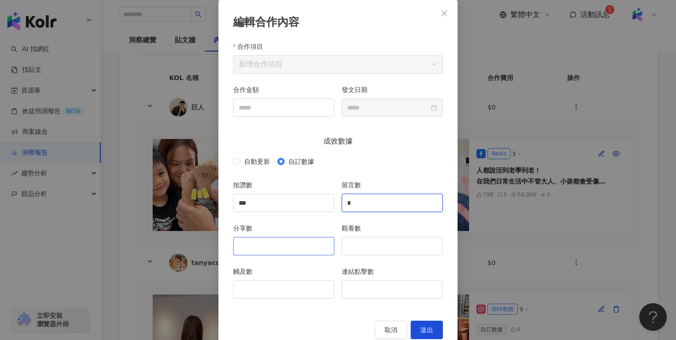
type input "*"
click at [301, 242] on input "分享數" at bounding box center [284, 245] width 100 height 17
type input "*"
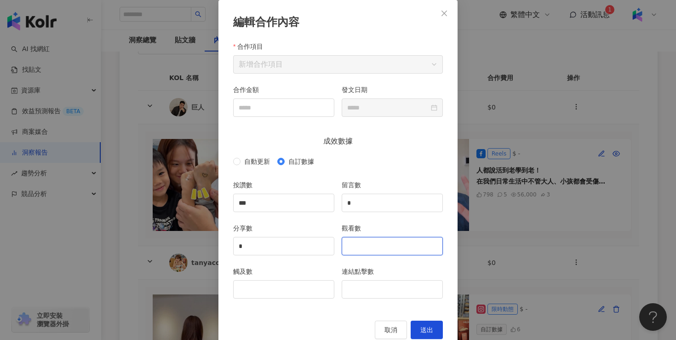
click at [378, 243] on input "觀看數" at bounding box center [392, 245] width 100 height 17
type input "*****"
click at [282, 291] on input "觸及數" at bounding box center [284, 288] width 100 height 17
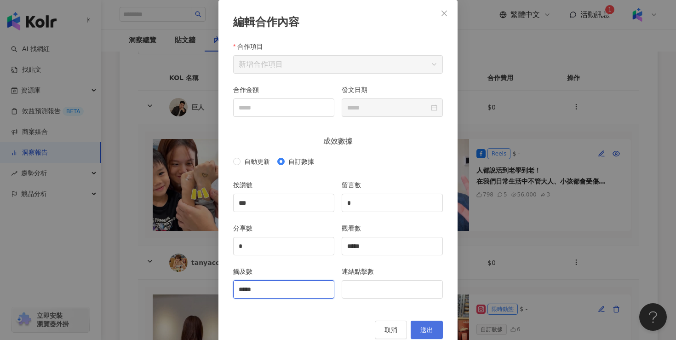
type input "*****"
click at [433, 325] on button "送出" at bounding box center [426, 329] width 32 height 18
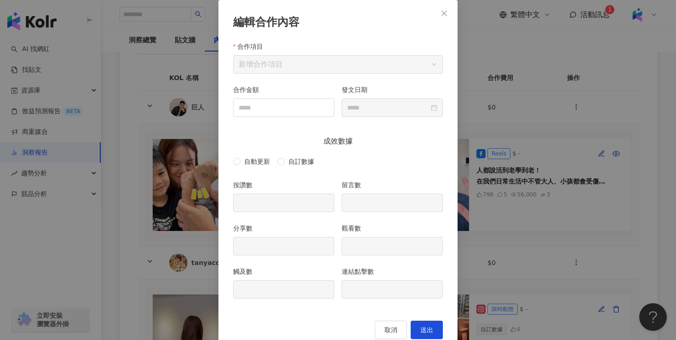
type input "***"
type input "*"
type input "*****"
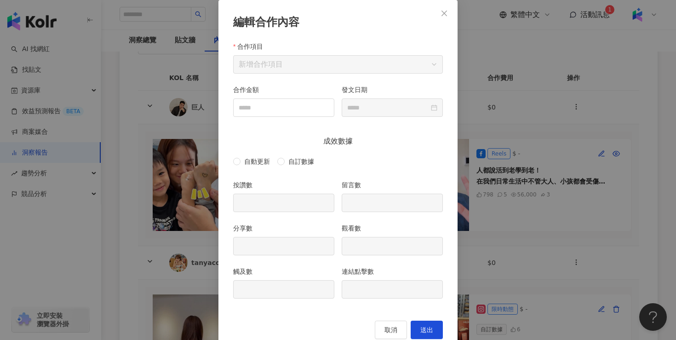
type input "**********"
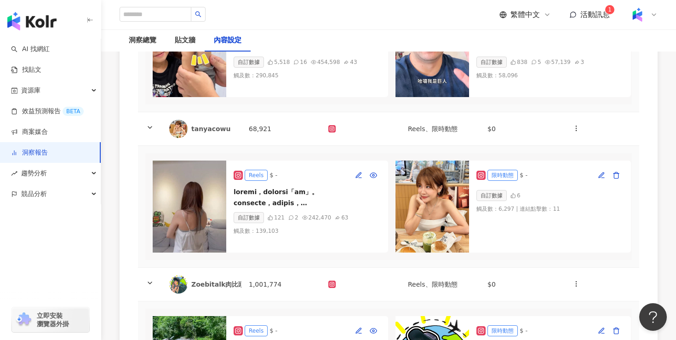
scroll to position [239, 0]
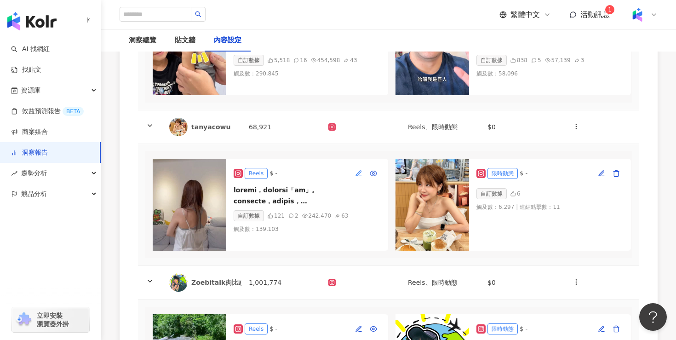
click at [358, 174] on icon "button" at bounding box center [358, 172] width 5 height 5
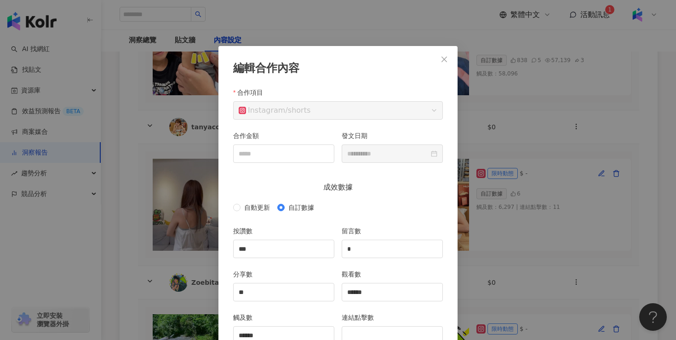
scroll to position [46, 0]
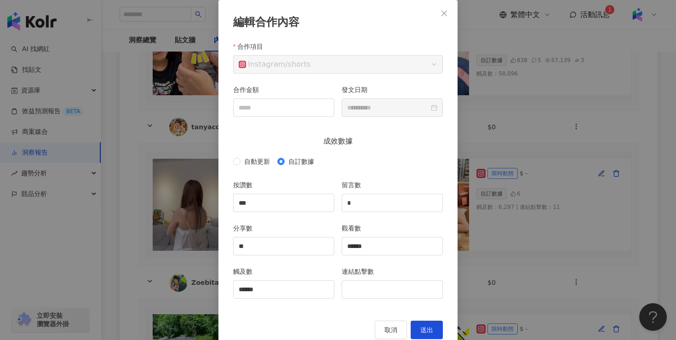
click at [503, 138] on div "**********" at bounding box center [338, 170] width 676 height 340
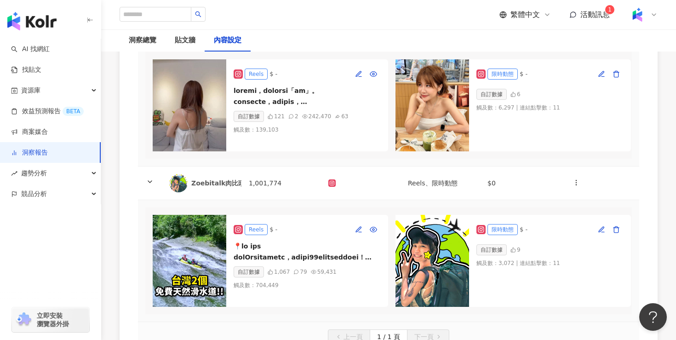
scroll to position [355, 0]
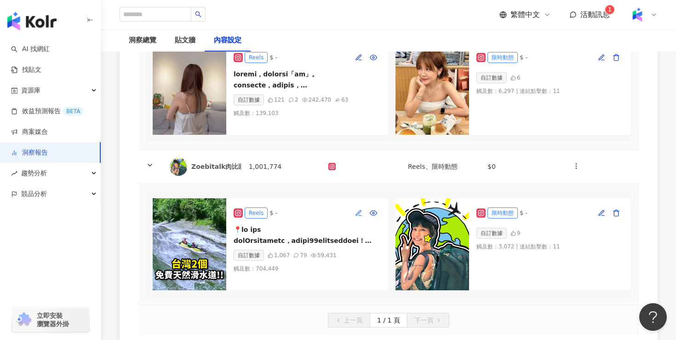
click at [357, 214] on icon "button" at bounding box center [358, 212] width 7 height 7
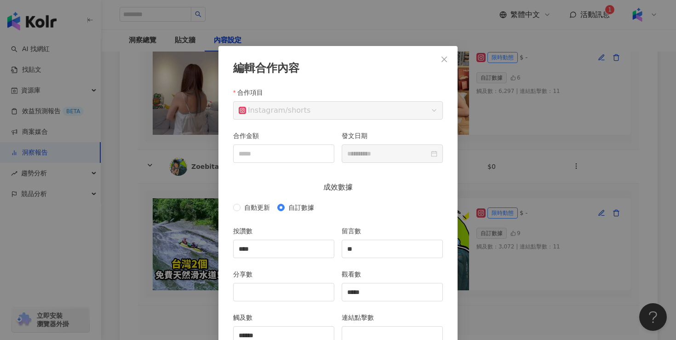
scroll to position [46, 0]
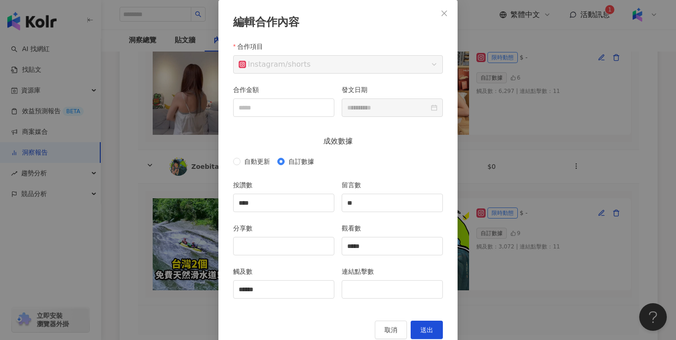
click at [478, 197] on div "**********" at bounding box center [338, 170] width 676 height 340
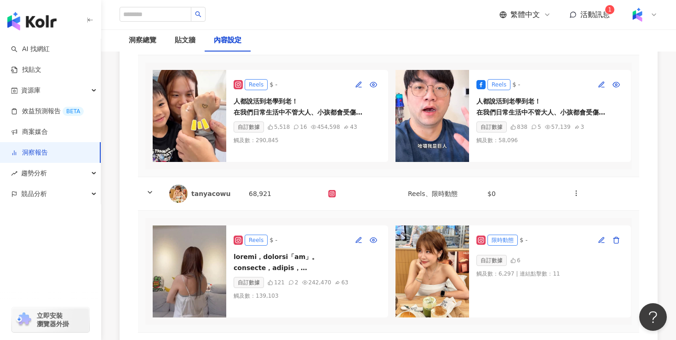
scroll to position [0, 0]
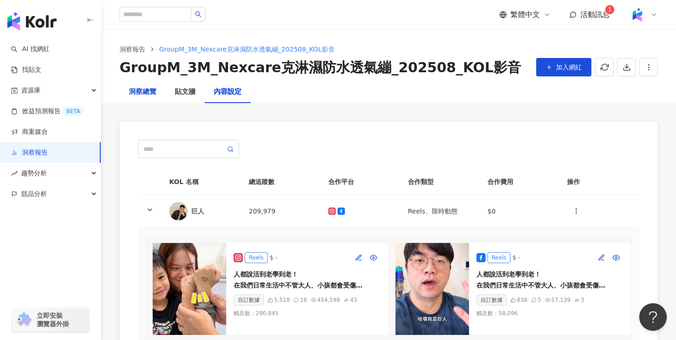
click at [140, 89] on div "洞察總覽" at bounding box center [143, 91] width 28 height 11
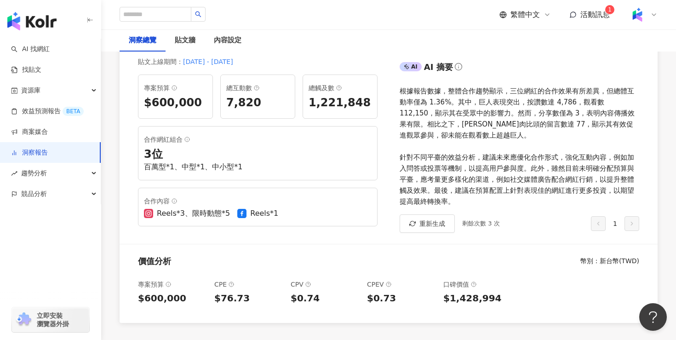
scroll to position [104, 0]
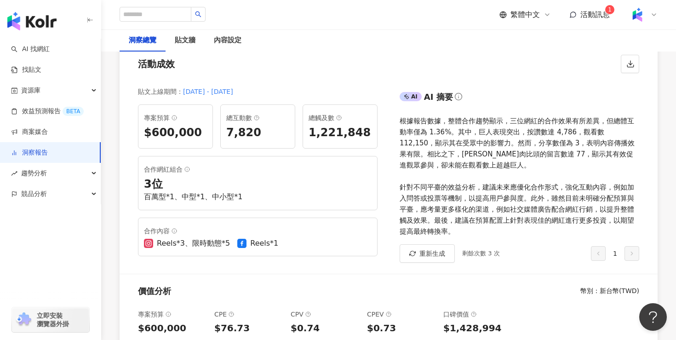
click at [541, 163] on div "根據報告數據，整體合作趨勢顯示，三位網紅的合作效果有所差異，但總體互動率僅為 1.36%。其中，巨人表現突出，按讚數達 4,786，觀看數 112,150，顯…" at bounding box center [518, 175] width 239 height 121
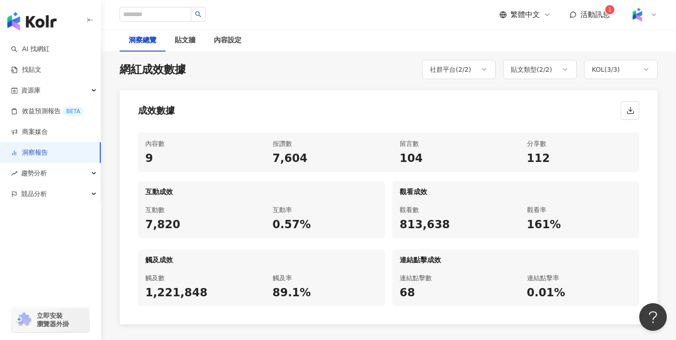
scroll to position [418, 0]
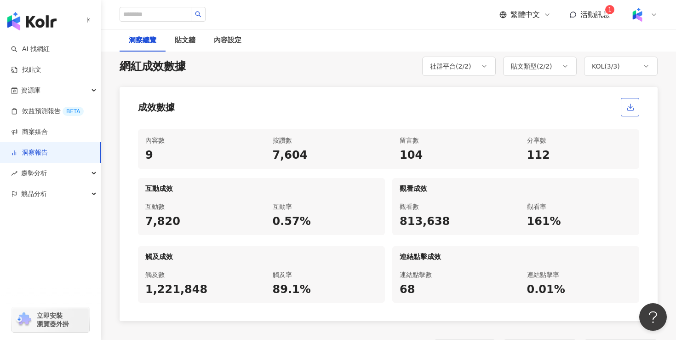
click at [634, 105] on icon "button" at bounding box center [630, 107] width 8 height 8
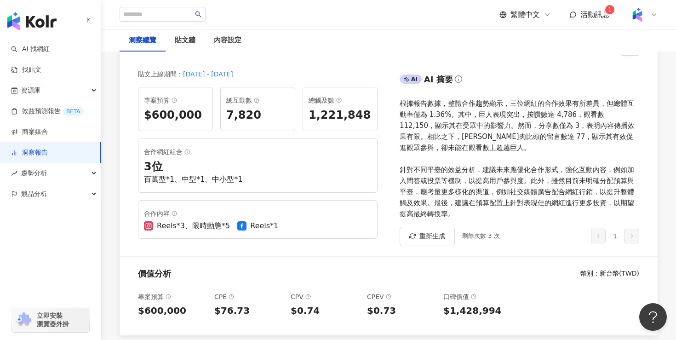
scroll to position [122, 0]
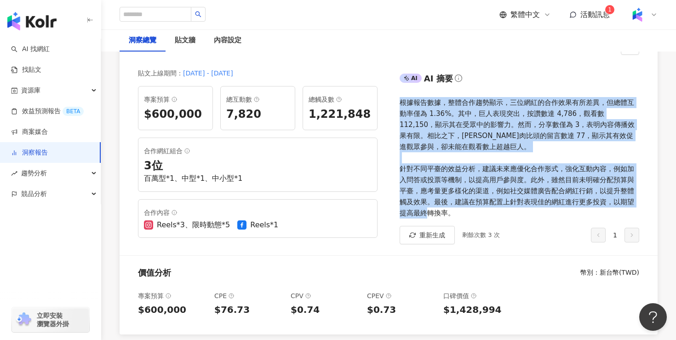
drag, startPoint x: 454, startPoint y: 215, endPoint x: 397, endPoint y: 99, distance: 129.3
click at [397, 99] on div "AI AI 摘要 根據報告數據，整體合作趨勢顯示，三位網紅的合作效果有所差異，但總體互動率僅為 1.36%。其中，巨人表現突出，按讚數達 4,786，觀看數 …" at bounding box center [522, 157] width 269 height 195
copy div "根據報告數據，整體合作趨勢顯示，三位網紅的合作效果有所差異，但總體互動率僅為 1.36%。其中，巨人表現突出，按讚數達 4,786，觀看數 112,150，顯…"
click at [433, 235] on span "重新生成" at bounding box center [432, 234] width 26 height 7
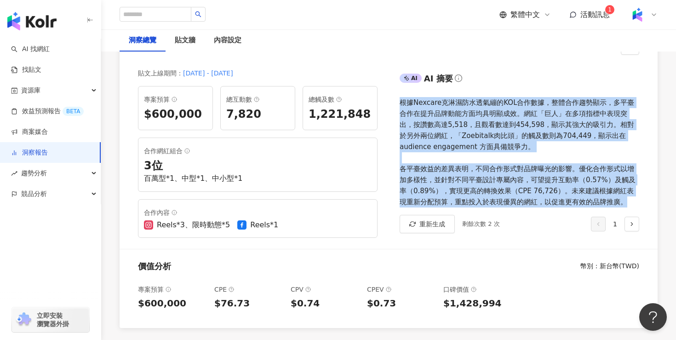
drag, startPoint x: 622, startPoint y: 205, endPoint x: 399, endPoint y: 104, distance: 245.6
click at [399, 104] on div "AI AI 摘要 根據Nexcare克淋濕防水透氣繃的KOL合作數據，整體合作趨勢顯示，多平臺合作在提升品牌動能方面均具明顯成效。網紅「巨人」在多項指標中表現…" at bounding box center [522, 154] width 269 height 188
copy div "根據Nexcare克淋濕防水透氣繃的KOL合作數據，整體合作趨勢顯示，多平臺合作在提升品牌動能方面均具明顯成效。網紅「巨人」在多項指標中表現突出，按讚數高達5…"
click at [430, 220] on span "重新生成" at bounding box center [432, 223] width 26 height 7
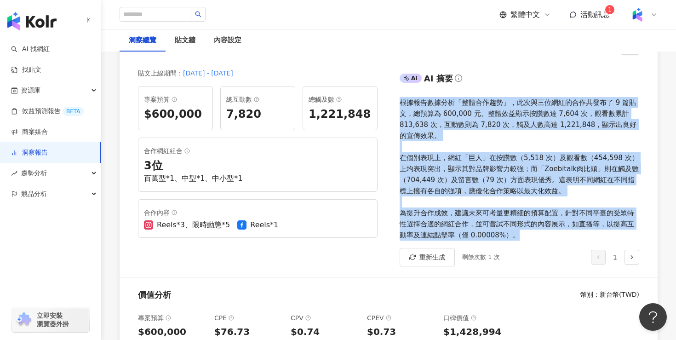
drag, startPoint x: 522, startPoint y: 236, endPoint x: 399, endPoint y: 95, distance: 187.7
click at [399, 95] on div "AI AI 摘要 根據報告數據分析「整體合作趨勢」，此次與三位網紅的合作共發布了 9 篇貼文，總預算為 600,000 元。整體效益顯示按讚數達 7,604 …" at bounding box center [522, 168] width 269 height 217
copy div "根據報告數據分析「整體合作趨勢」，此次與三位網紅的合作共發布了 9 篇貼文，總預算為 600,000 元。整體效益顯示按讚數達 7,604 次，觀看數累計 8…"
click at [433, 255] on span "重新生成" at bounding box center [432, 256] width 26 height 7
click at [498, 182] on div "根據報告數據分析「整體合作趨勢」，此次與三位網紅的合作共發布了 9 篇貼文，總預算為 600,000 元。整體效益顯示按讚數達 7,604 次，觀看數累計 8…" at bounding box center [518, 168] width 239 height 143
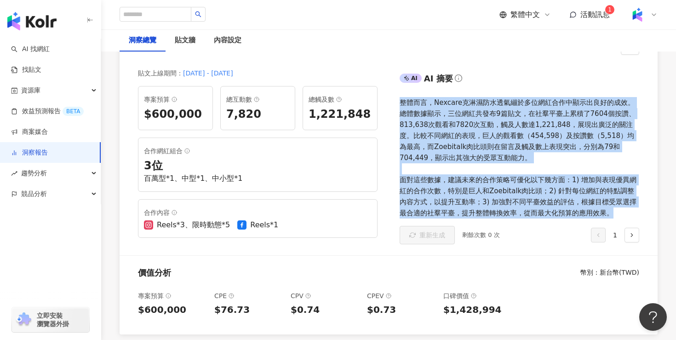
drag, startPoint x: 610, startPoint y: 216, endPoint x: 401, endPoint y: 99, distance: 239.3
click at [401, 99] on div "整體而言，Nexcare克淋濕防水透氣繃於多位網紅合作中顯示出良好的成效。總體數據顯示，三位網紅共發布9篇貼文，在社羣平臺上累積了7604個按讚、813,63…" at bounding box center [518, 157] width 239 height 121
copy div "整體而言，Nexcare克淋濕防水透氣繃於多位網紅合作中顯示出良好的成效。總體數據顯示，三位網紅共發布9篇貼文，在社羣平臺上累積了7604個按讚、813,63…"
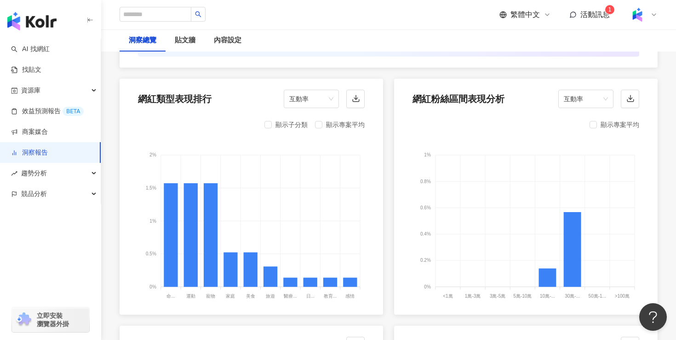
scroll to position [982, 0]
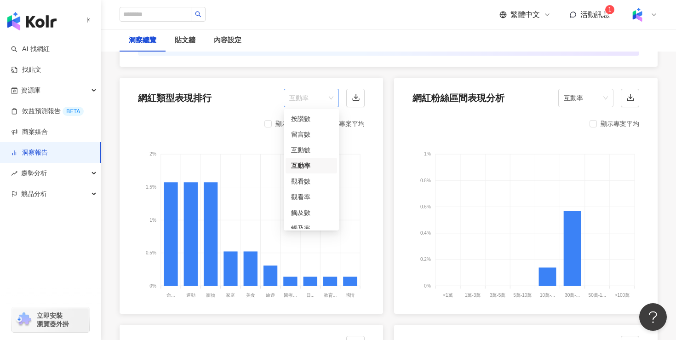
click at [326, 93] on span "互動率" at bounding box center [311, 97] width 44 height 17
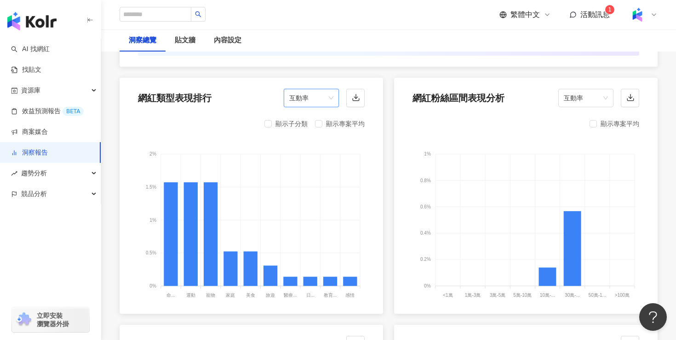
click at [326, 93] on span "互動率" at bounding box center [311, 97] width 44 height 17
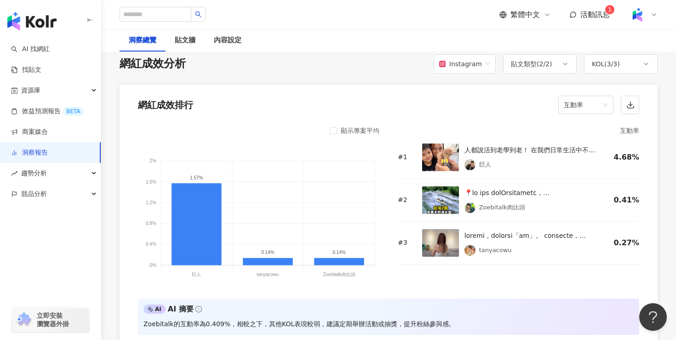
scroll to position [710, 0]
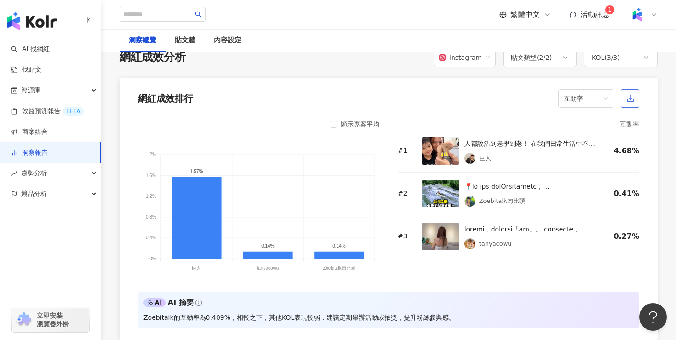
click at [634, 101] on icon "button" at bounding box center [630, 98] width 8 height 8
click at [602, 91] on span "互動率" at bounding box center [586, 98] width 44 height 17
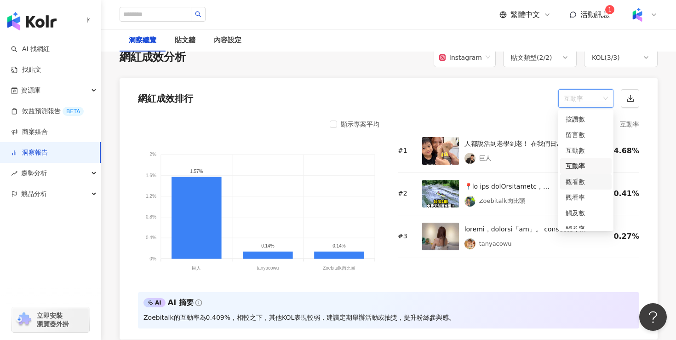
click at [582, 181] on div "觀看數" at bounding box center [585, 182] width 40 height 10
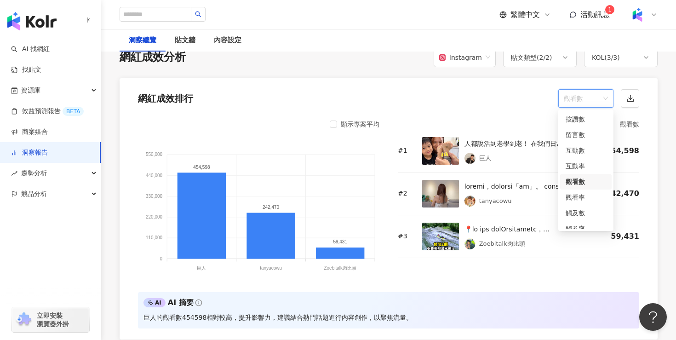
click at [606, 97] on span "觀看數" at bounding box center [586, 98] width 44 height 17
click at [580, 198] on div "觀看率" at bounding box center [585, 197] width 40 height 10
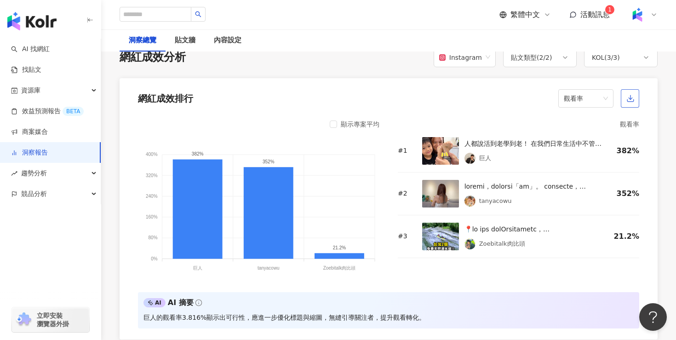
click at [628, 101] on icon "button" at bounding box center [630, 100] width 6 height 2
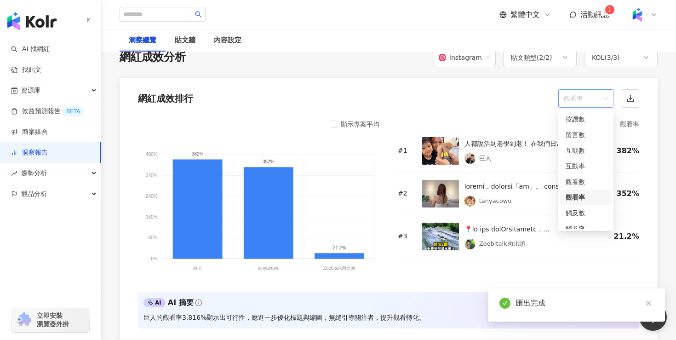
click at [607, 99] on span "觀看率" at bounding box center [586, 98] width 44 height 17
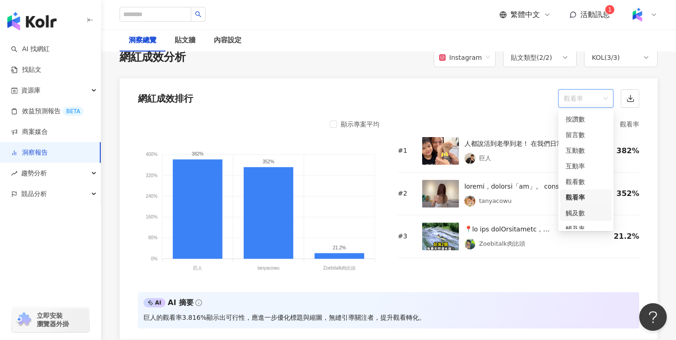
click at [578, 214] on div "觸及數" at bounding box center [585, 213] width 40 height 10
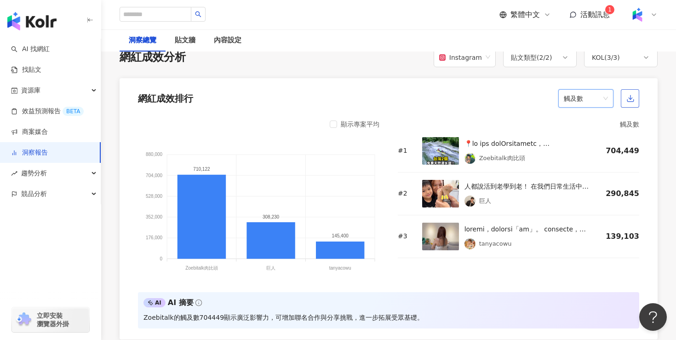
click at [636, 97] on button "button" at bounding box center [630, 98] width 18 height 18
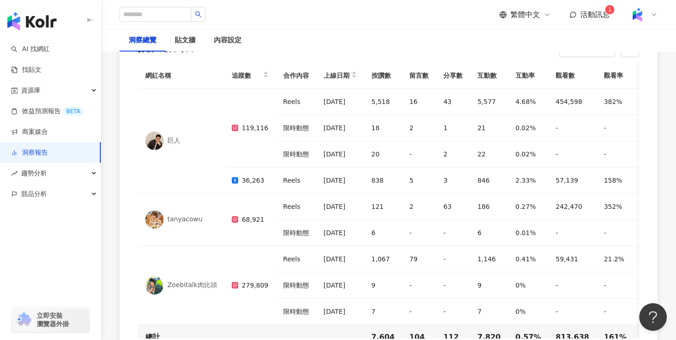
scroll to position [2720, 0]
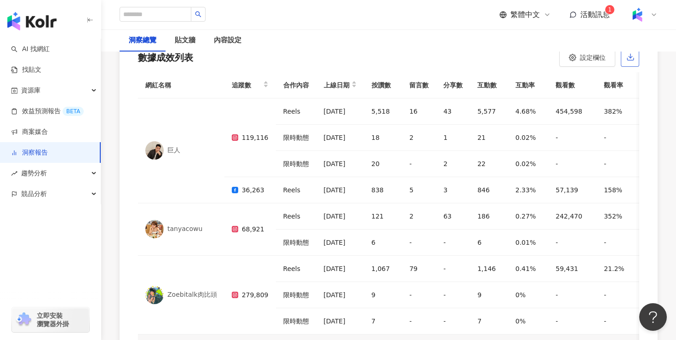
click at [634, 63] on button "button" at bounding box center [630, 57] width 18 height 18
click at [407, 60] on div "數據成效列表 設定欄位" at bounding box center [389, 54] width 538 height 35
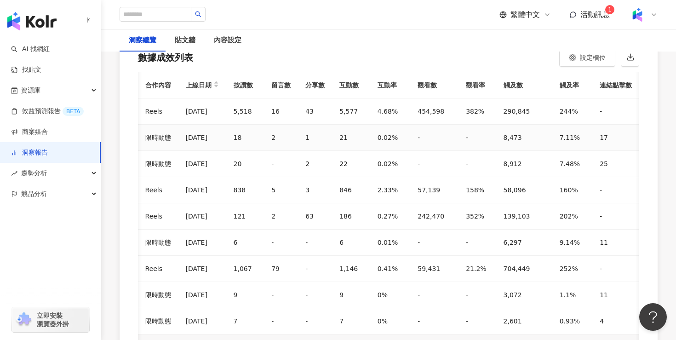
scroll to position [0, 139]
